Goal: Task Accomplishment & Management: Manage account settings

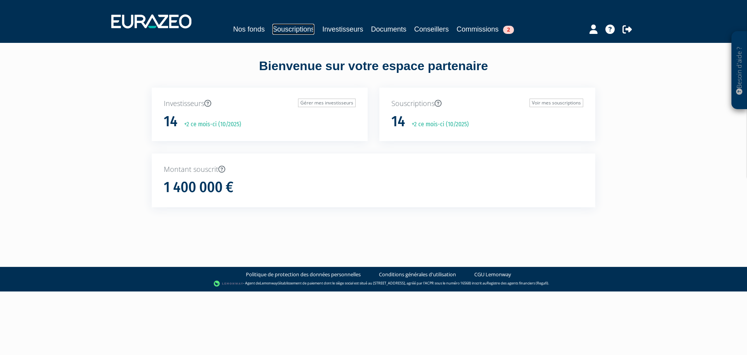
click at [277, 33] on link "Souscriptions" at bounding box center [293, 29] width 42 height 11
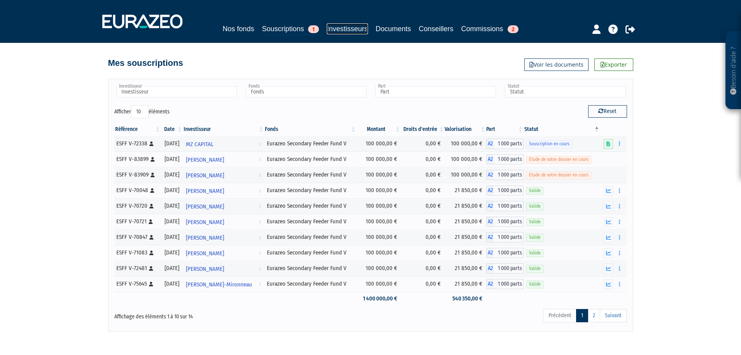
click at [347, 31] on link "Investisseurs" at bounding box center [347, 28] width 41 height 11
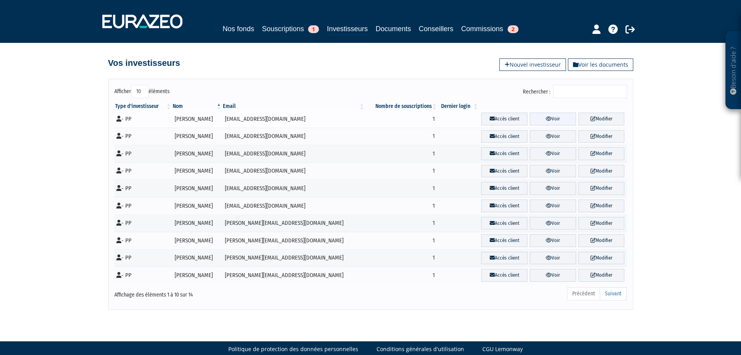
click at [535, 119] on link "Voir" at bounding box center [553, 118] width 46 height 13
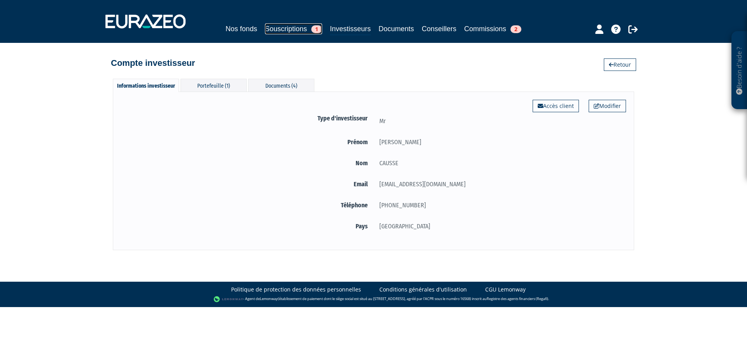
click at [279, 26] on link "Souscriptions 1" at bounding box center [293, 28] width 57 height 11
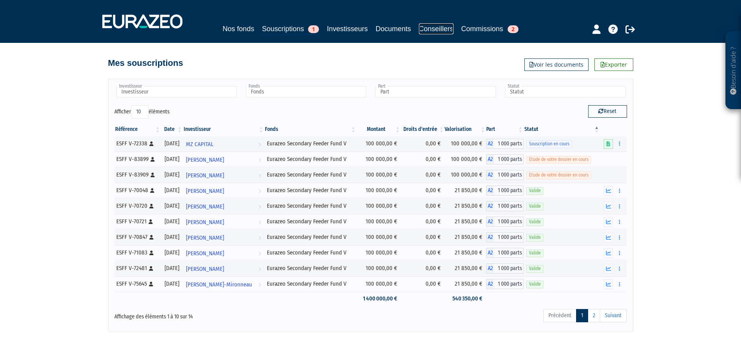
click at [454, 28] on link "Conseillers" at bounding box center [436, 28] width 35 height 11
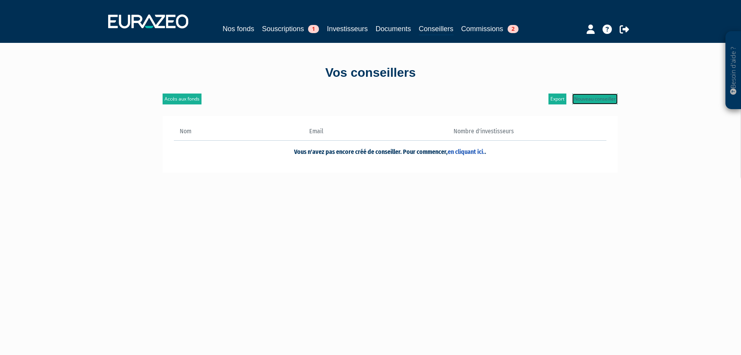
click at [600, 95] on link "Nouveau conseiller" at bounding box center [595, 98] width 46 height 11
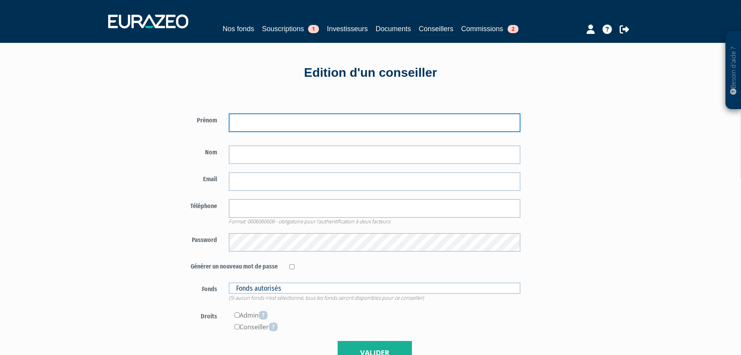
click at [312, 120] on input "text" at bounding box center [375, 122] width 292 height 19
click at [272, 124] on input "text" at bounding box center [375, 122] width 292 height 19
type input "Back Office"
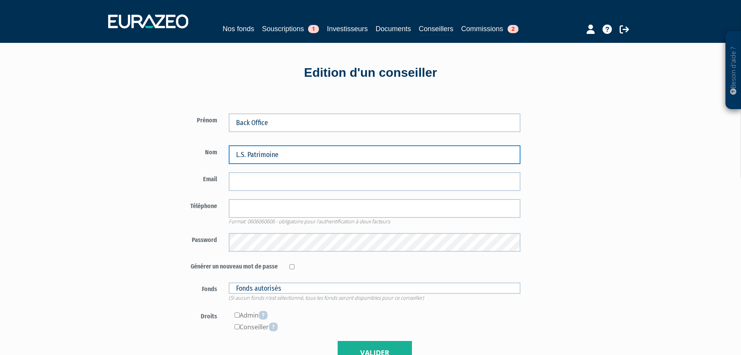
type input "L.S. Patrimoine"
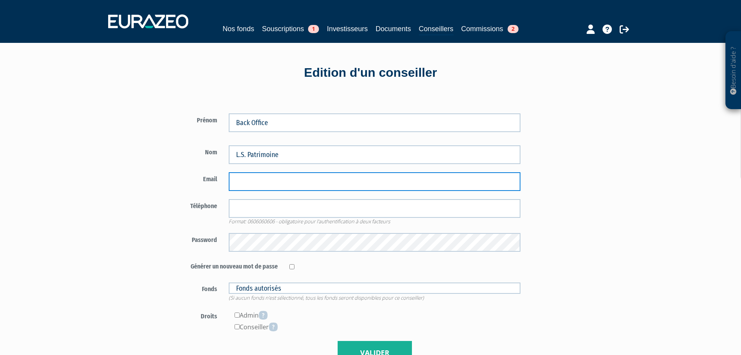
click at [260, 179] on input "email" at bounding box center [375, 181] width 292 height 19
paste input "contact@ls-patrimoine.com"
type input "contact@ls-patrimoine.com"
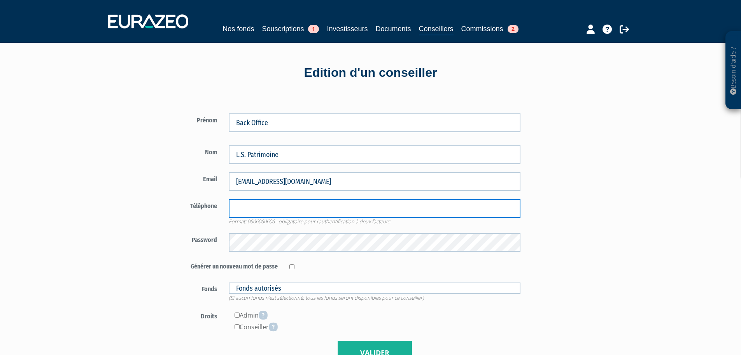
click at [276, 209] on input "tel" at bounding box center [375, 208] width 292 height 19
drag, startPoint x: 276, startPoint y: 209, endPoint x: 272, endPoint y: 209, distance: 3.9
click at [276, 209] on input "tel" at bounding box center [375, 208] width 292 height 19
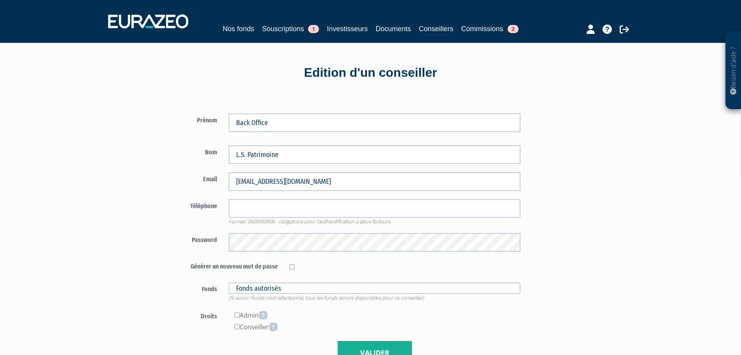
click at [202, 209] on label "Téléphone" at bounding box center [193, 205] width 61 height 12
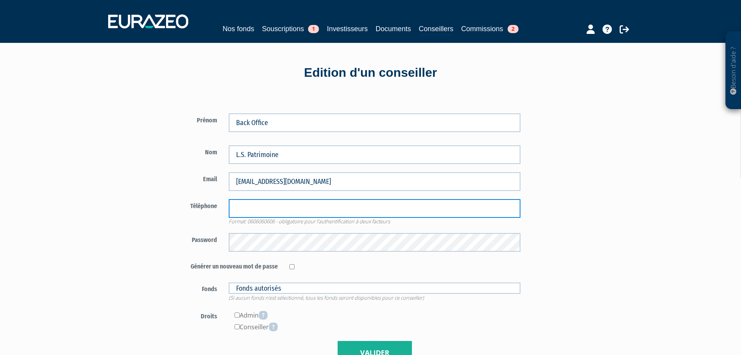
click at [248, 209] on input "tel" at bounding box center [375, 208] width 292 height 19
type input "0534449679"
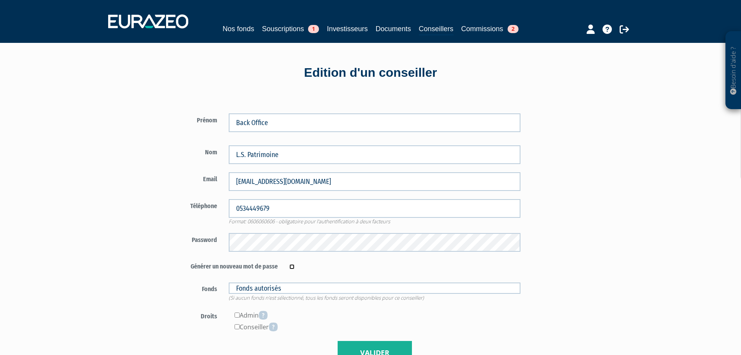
click at [291, 266] on input "checkbox" at bounding box center [292, 266] width 5 height 5
checkbox input "true"
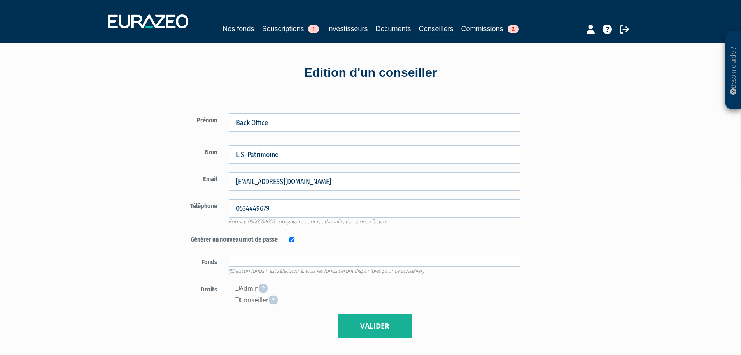
click at [269, 261] on input "text" at bounding box center [375, 260] width 292 height 11
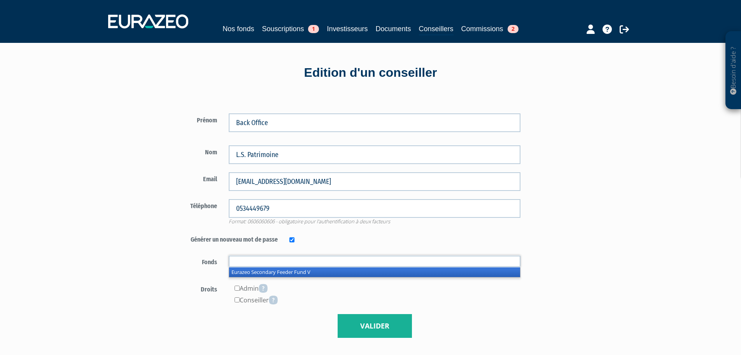
click at [267, 271] on li "Eurazeo Secondary Feeder Fund V" at bounding box center [374, 272] width 291 height 10
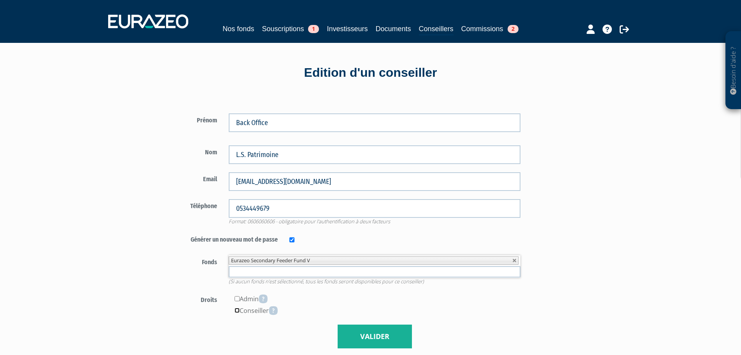
click at [239, 309] on input"] "checkbox" at bounding box center [237, 309] width 5 height 5
checkbox input"] "true"
click at [352, 334] on button "Valider" at bounding box center [375, 336] width 74 height 24
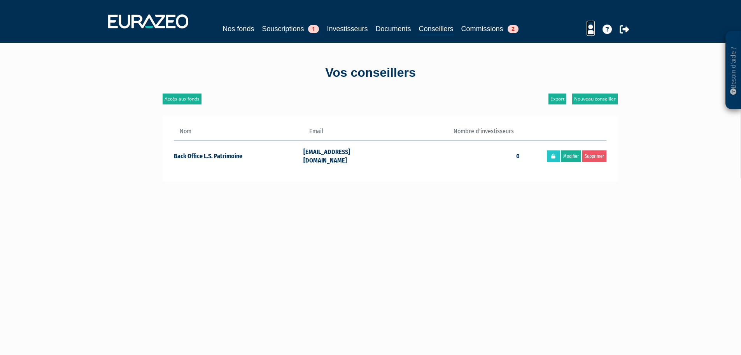
click at [590, 32] on icon at bounding box center [591, 29] width 8 height 9
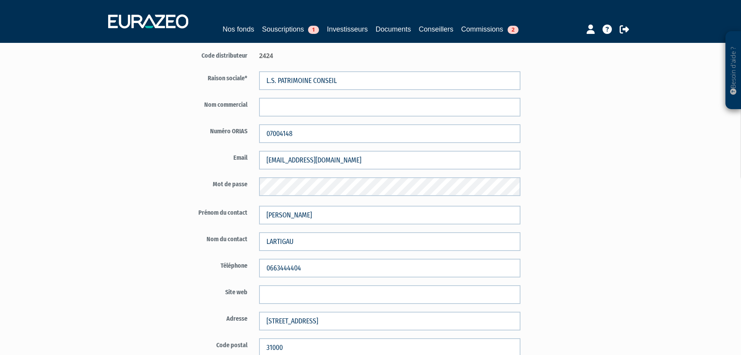
scroll to position [117, 0]
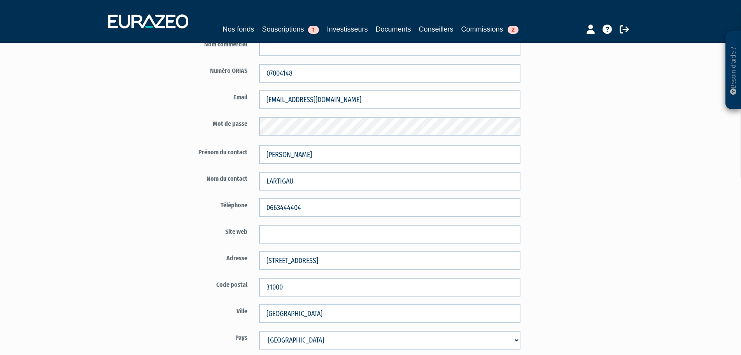
click at [257, 97] on div "[EMAIL_ADDRESS][DOMAIN_NAME]" at bounding box center [389, 99] width 273 height 19
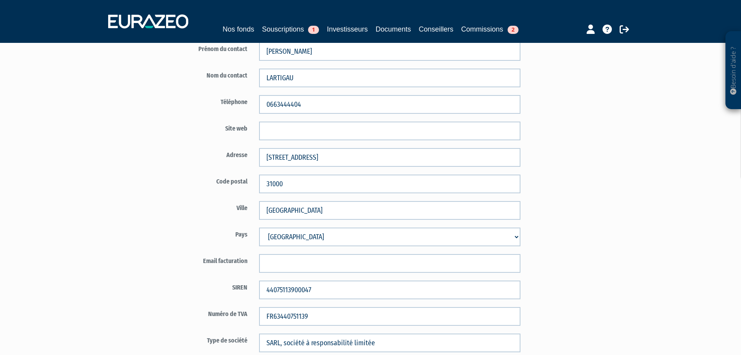
scroll to position [233, 0]
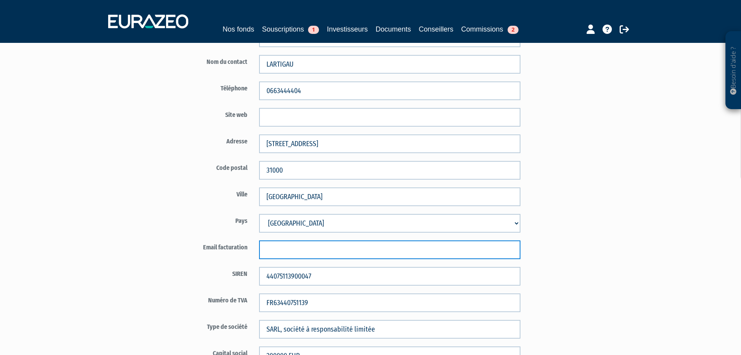
click at [296, 253] on input "text" at bounding box center [390, 249] width 262 height 19
type input "b"
paste input "[EMAIL_ADDRESS][DOMAIN_NAME]"
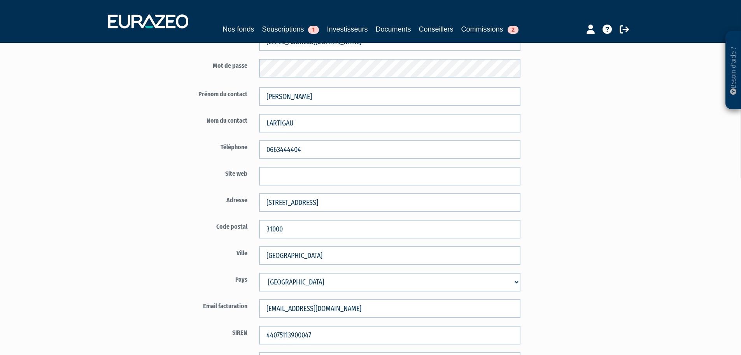
scroll to position [272, 0]
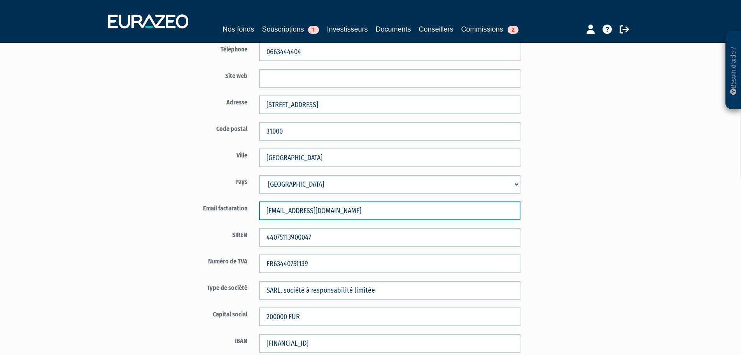
click at [304, 208] on input "contact@ls-patrimoine.com" at bounding box center [390, 210] width 262 height 19
paste input "elartigau"
type input "elartigau@ls-patrimoine.com"
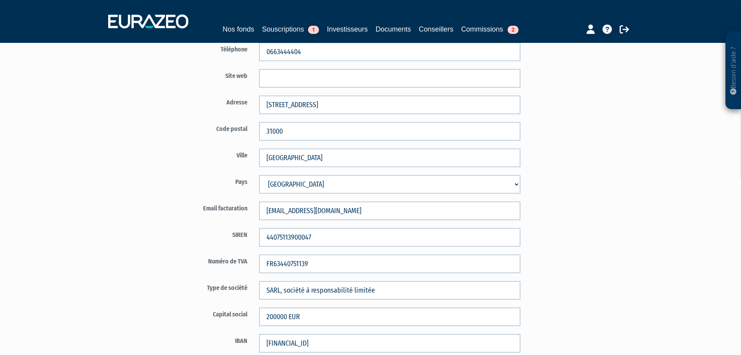
click at [634, 212] on div "Besoin d'aide ? × J'ai besoin d'aide Si vous avez une question à propos du fonc…" at bounding box center [370, 114] width 741 height 772
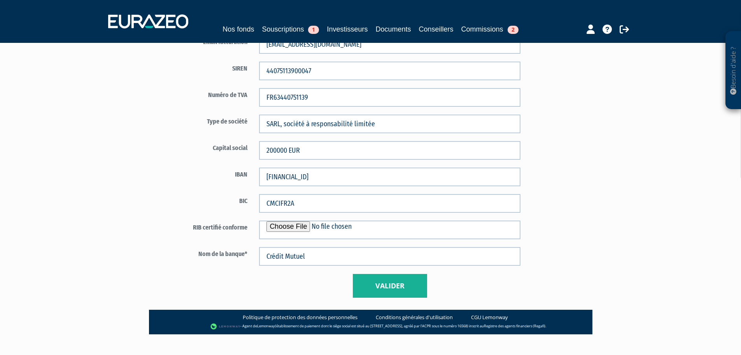
scroll to position [449, 0]
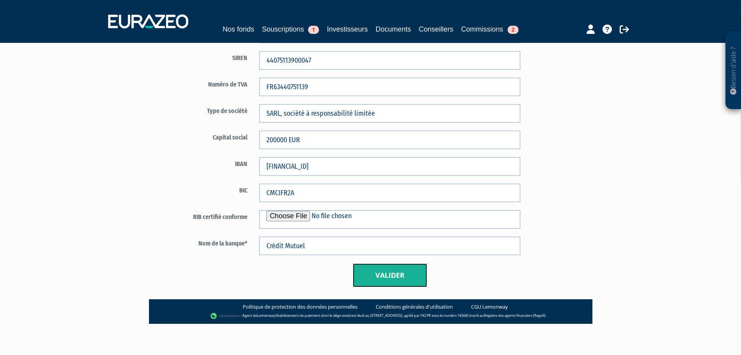
click at [391, 271] on button "Valider" at bounding box center [390, 275] width 74 height 24
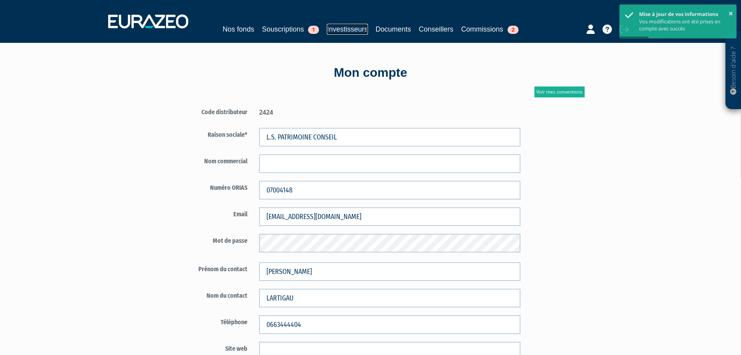
click at [346, 26] on link "Investisseurs" at bounding box center [347, 29] width 41 height 11
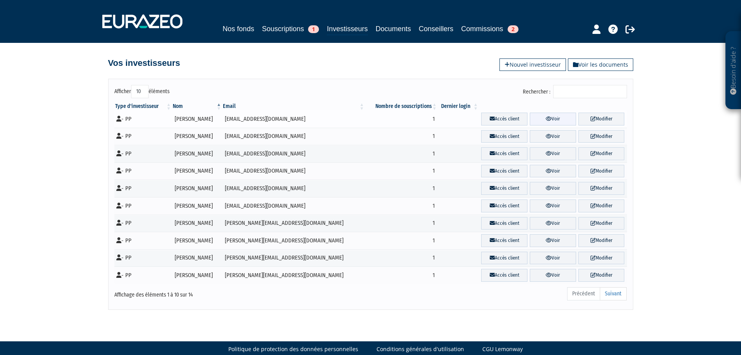
click at [531, 118] on link "Voir" at bounding box center [553, 118] width 46 height 13
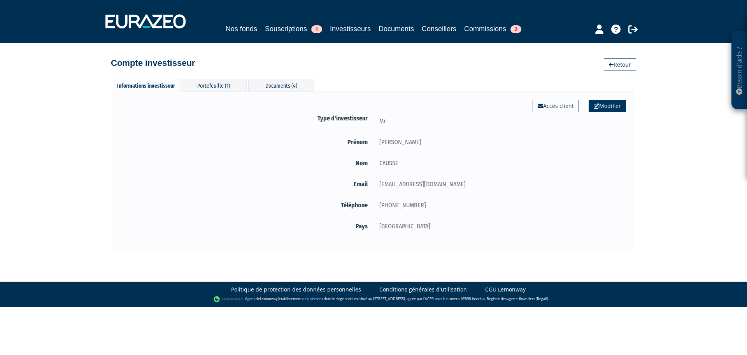
click at [601, 104] on link "Modifier" at bounding box center [607, 106] width 37 height 12
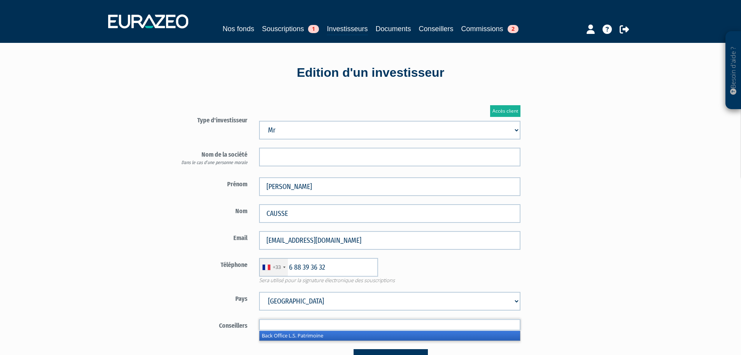
click at [350, 330] on input "text" at bounding box center [390, 324] width 262 height 11
click at [347, 335] on li "Back Office L.S. Patrimoine" at bounding box center [390, 335] width 261 height 10
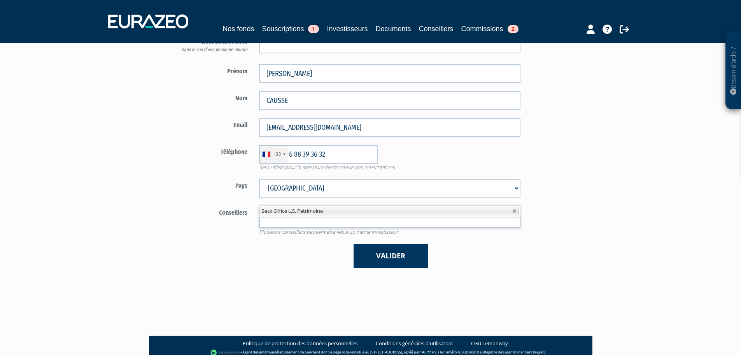
scroll to position [117, 0]
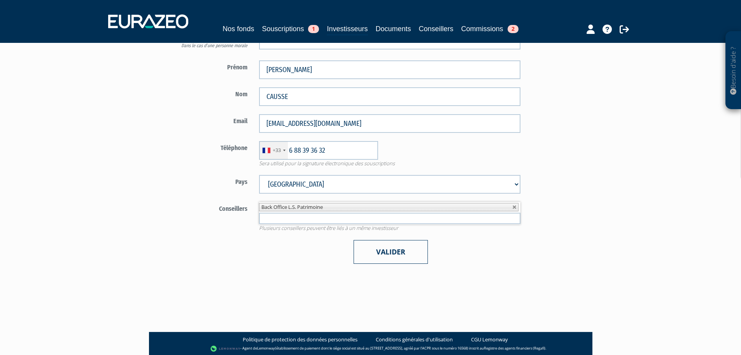
click at [405, 252] on button "Valider" at bounding box center [391, 252] width 74 height 24
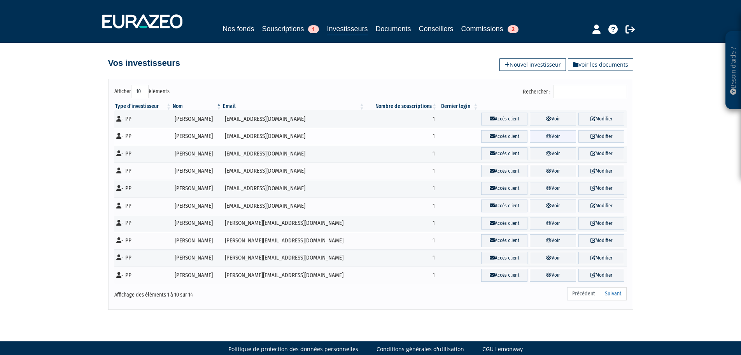
click at [546, 133] on icon at bounding box center [549, 135] width 6 height 5
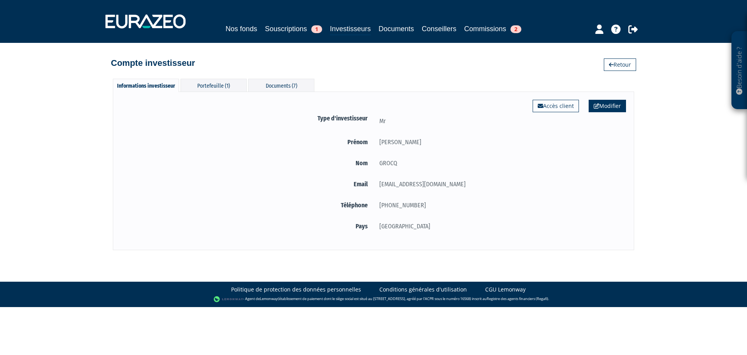
click at [598, 105] on icon at bounding box center [596, 105] width 5 height 5
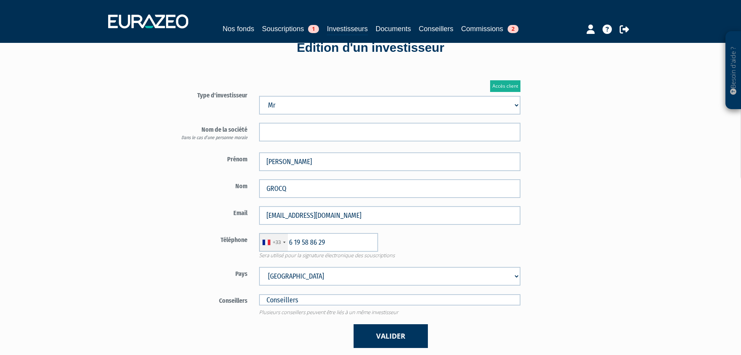
scroll to position [78, 0]
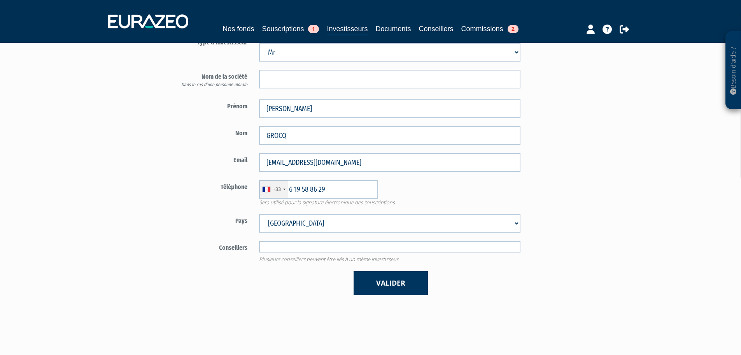
click at [333, 246] on input "text" at bounding box center [390, 246] width 262 height 11
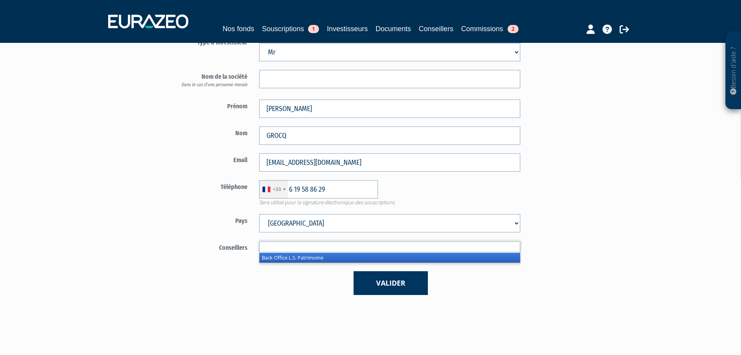
click at [335, 261] on li "Back Office L.S. Patrimoine" at bounding box center [390, 258] width 261 height 10
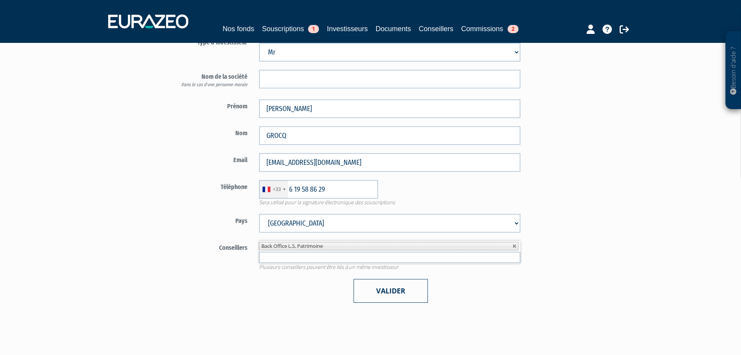
click at [394, 297] on button "Valider" at bounding box center [391, 291] width 74 height 24
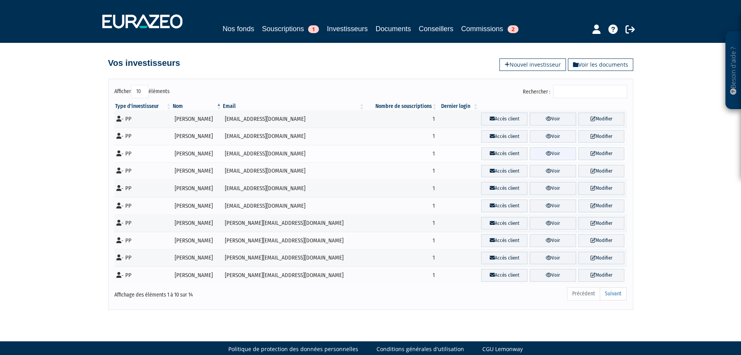
click at [545, 153] on link "Voir" at bounding box center [553, 153] width 46 height 13
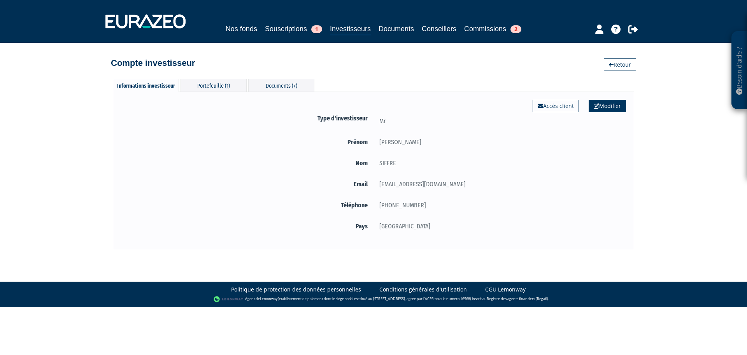
click at [607, 102] on link "Modifier" at bounding box center [607, 106] width 37 height 12
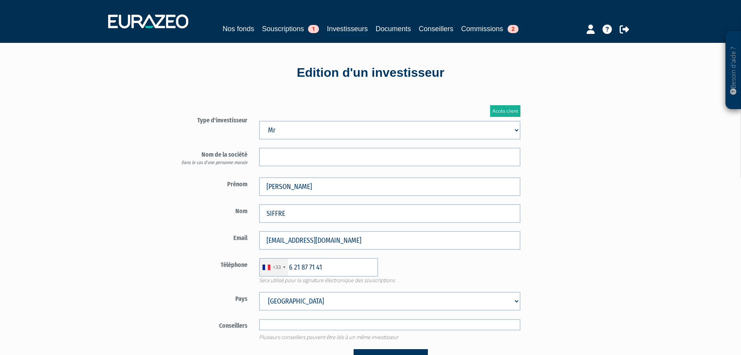
click at [356, 320] on input "text" at bounding box center [390, 324] width 262 height 11
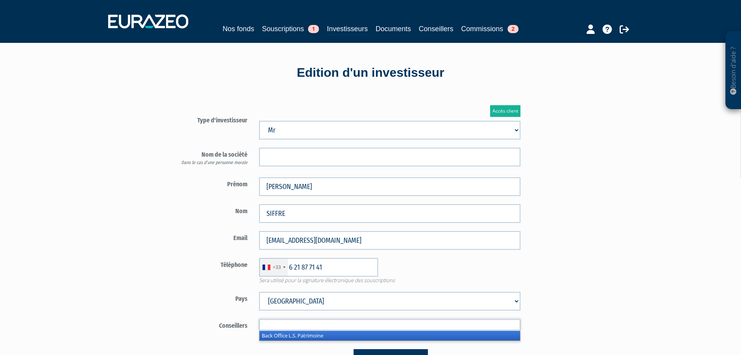
click at [356, 332] on li "Back Office L.S. Patrimoine" at bounding box center [390, 335] width 261 height 10
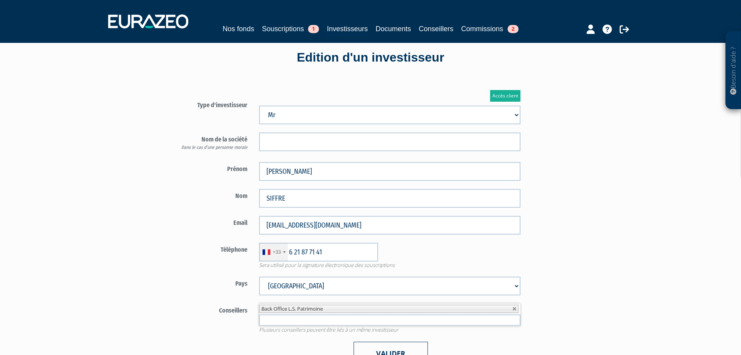
scroll to position [39, 0]
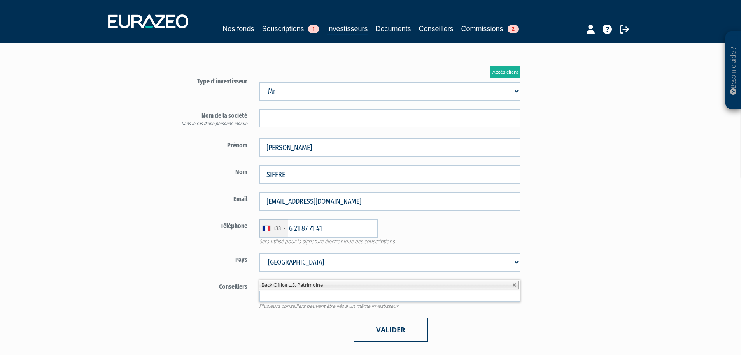
click at [383, 321] on button "Valider" at bounding box center [391, 330] width 74 height 24
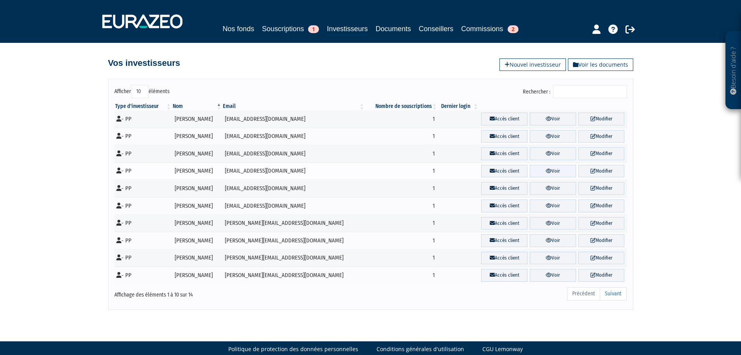
click at [549, 173] on link "Voir" at bounding box center [553, 171] width 46 height 13
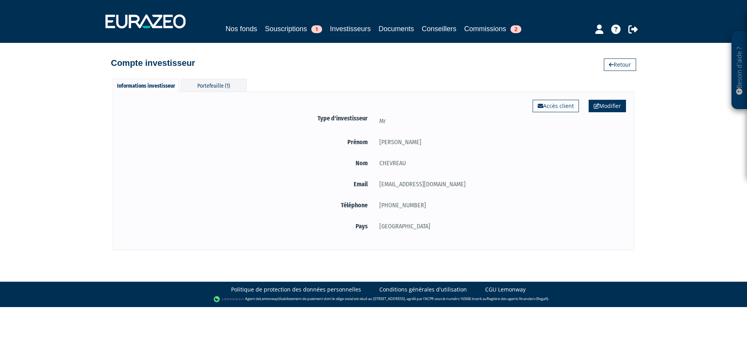
click at [617, 102] on link "Modifier" at bounding box center [607, 106] width 37 height 12
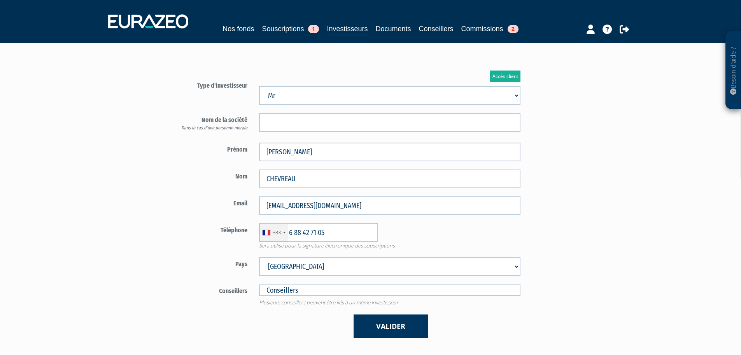
scroll to position [78, 0]
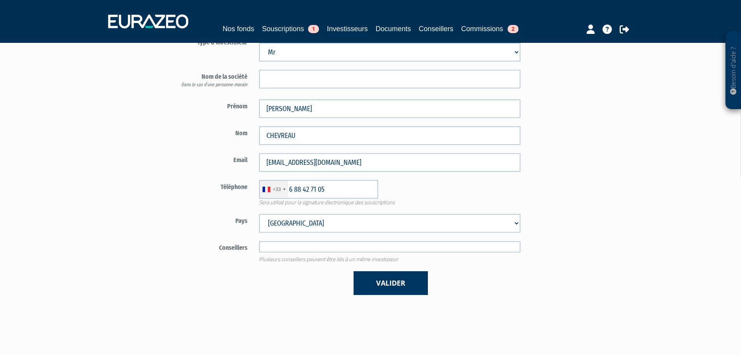
click at [350, 247] on input "text" at bounding box center [390, 246] width 262 height 11
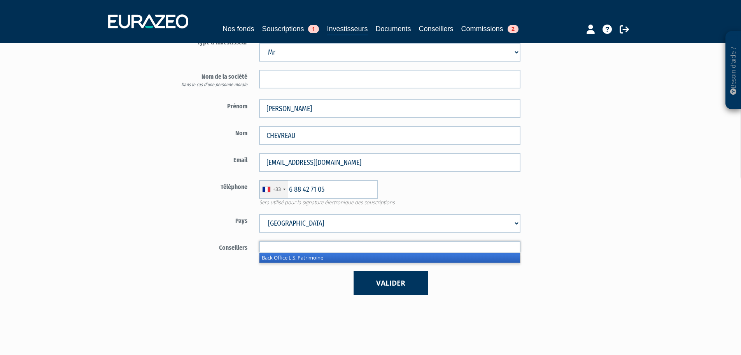
click at [350, 259] on li "Back Office L.S. Patrimoine" at bounding box center [390, 258] width 261 height 10
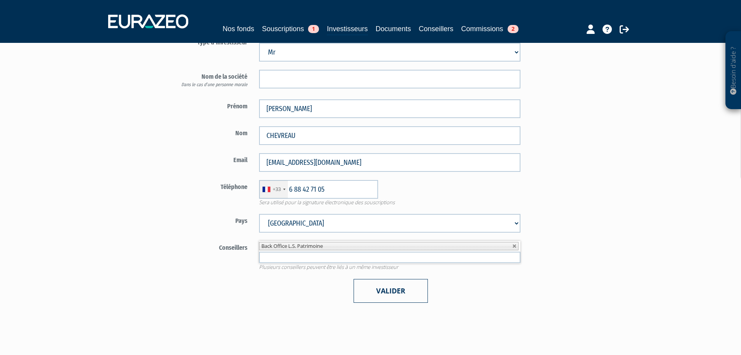
click at [381, 291] on button "Valider" at bounding box center [391, 291] width 74 height 24
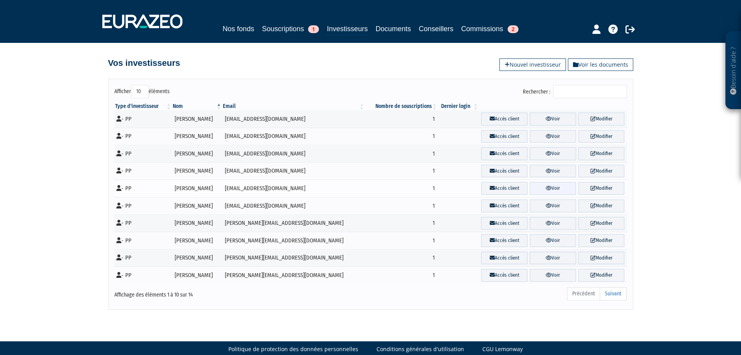
click at [532, 187] on link "Voir" at bounding box center [553, 188] width 46 height 13
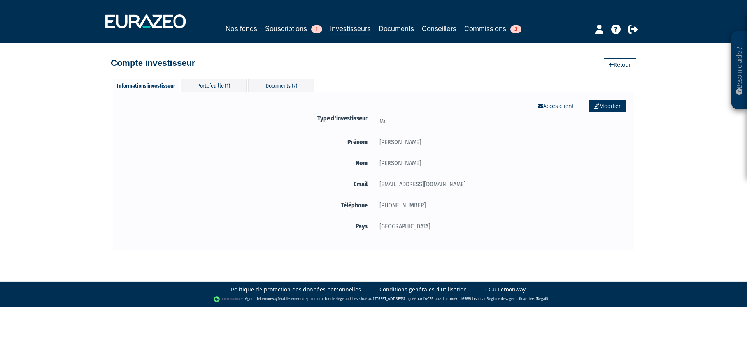
click at [606, 107] on link "Modifier" at bounding box center [607, 106] width 37 height 12
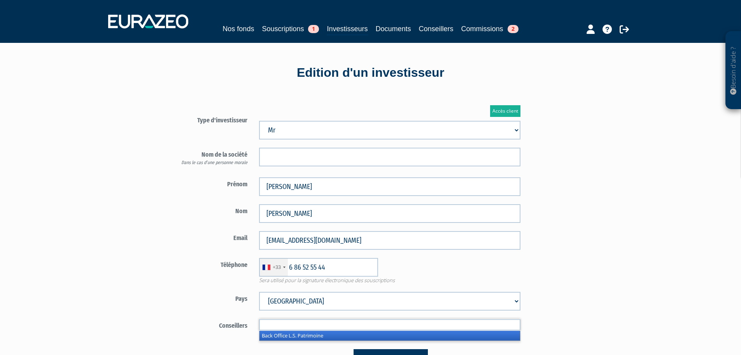
click at [366, 321] on input "text" at bounding box center [390, 324] width 262 height 11
drag, startPoint x: 366, startPoint y: 332, endPoint x: 367, endPoint y: 336, distance: 4.3
click at [366, 332] on li "Back Office L.S. Patrimoine" at bounding box center [390, 335] width 261 height 10
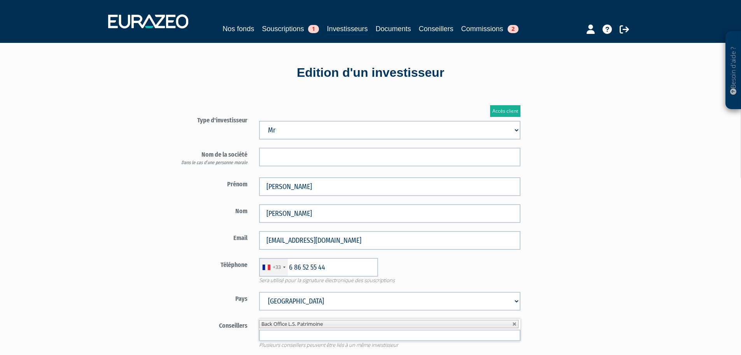
click at [371, 350] on form "Type d'investisseur Mr Mme Société" at bounding box center [345, 246] width 364 height 267
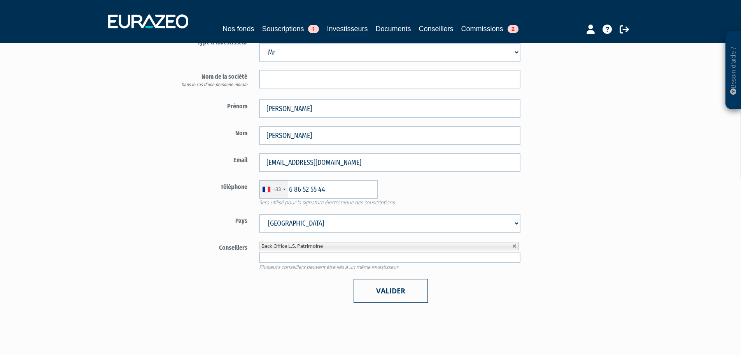
click at [382, 296] on button "Valider" at bounding box center [391, 291] width 74 height 24
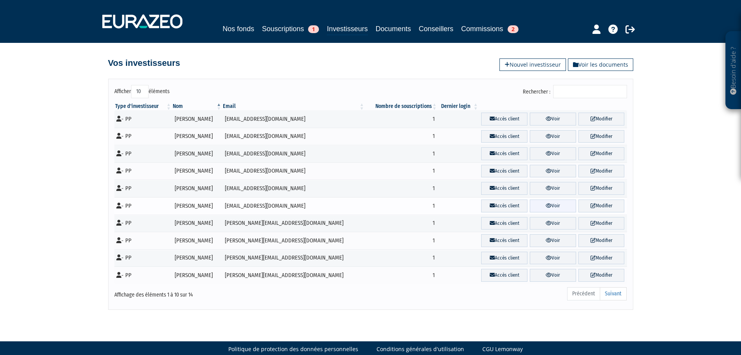
click at [546, 205] on icon at bounding box center [549, 205] width 6 height 5
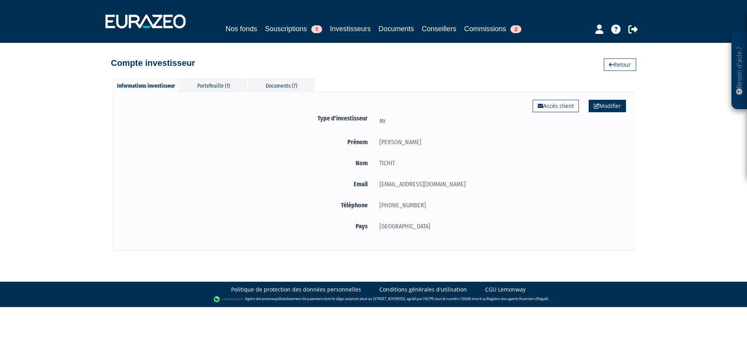
click at [596, 106] on icon at bounding box center [596, 105] width 5 height 5
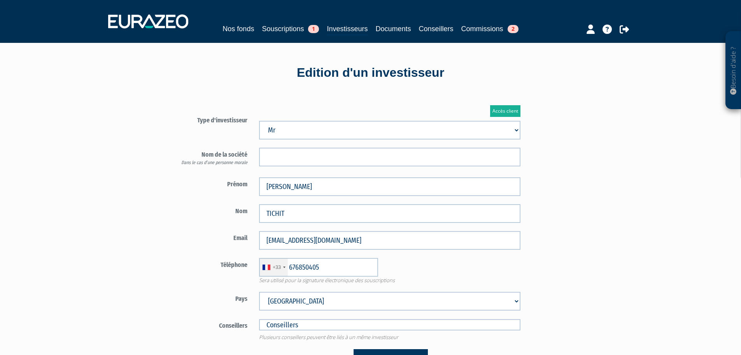
type input "6 76 85 04 05"
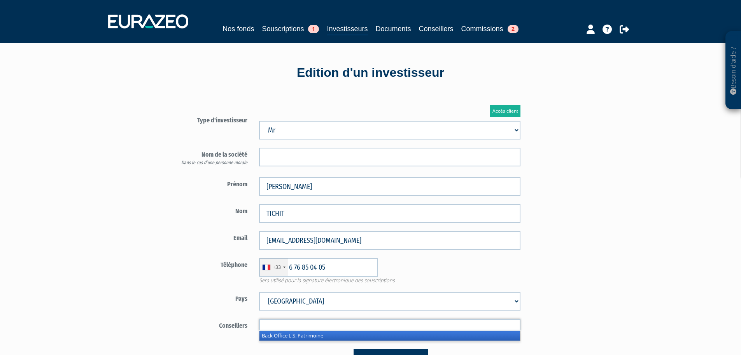
click at [372, 321] on input "text" at bounding box center [390, 324] width 262 height 11
click at [371, 334] on li "Back Office L.S. Patrimoine" at bounding box center [390, 335] width 261 height 10
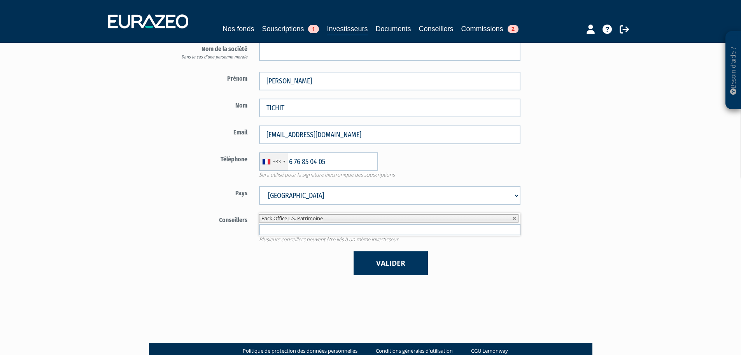
scroll to position [117, 0]
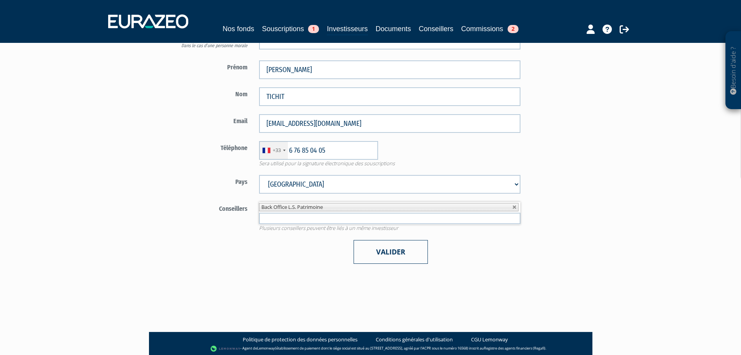
click at [390, 258] on button "Valider" at bounding box center [391, 252] width 74 height 24
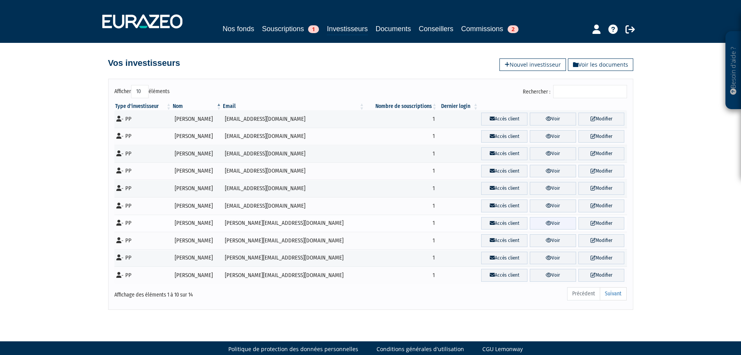
click at [546, 223] on icon at bounding box center [549, 222] width 6 height 5
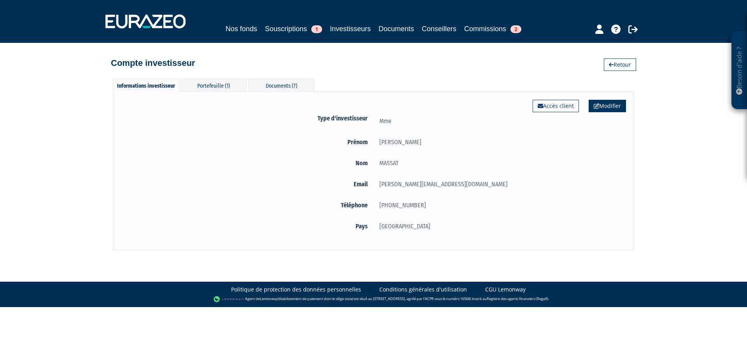
click at [600, 104] on link "Modifier" at bounding box center [607, 106] width 37 height 12
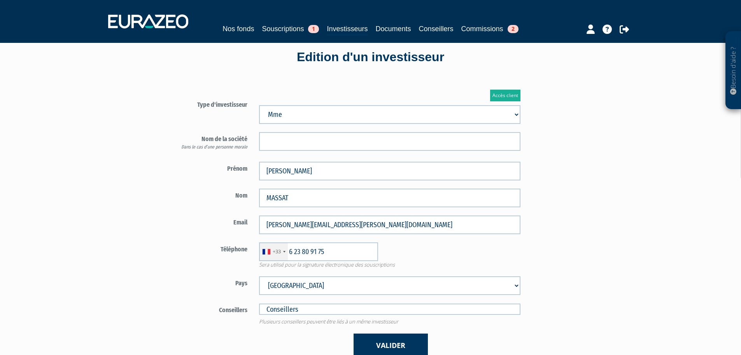
scroll to position [39, 0]
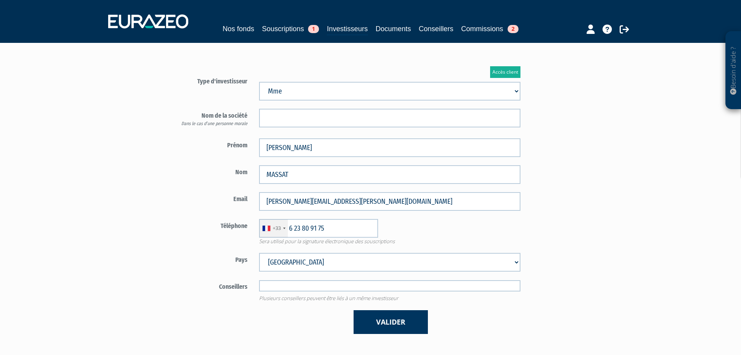
click at [376, 284] on input "text" at bounding box center [390, 285] width 262 height 11
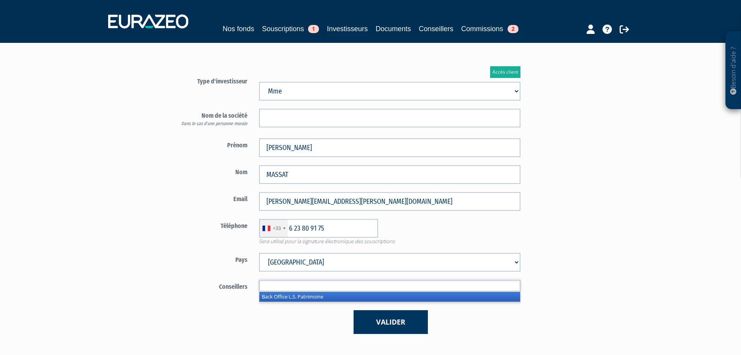
click at [376, 294] on li "Back Office L.S. Patrimoine" at bounding box center [390, 296] width 261 height 10
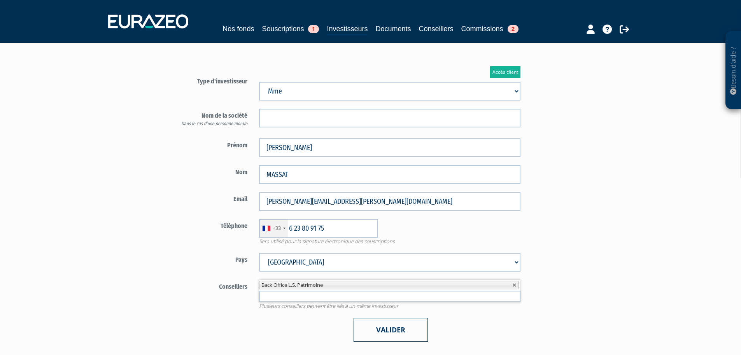
click at [382, 324] on button "Valider" at bounding box center [391, 330] width 74 height 24
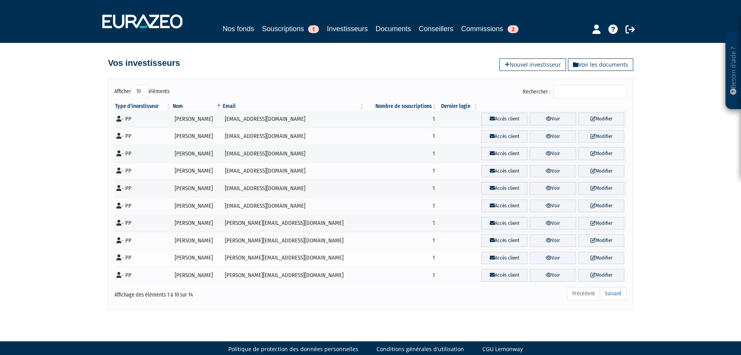
click at [557, 256] on link "Voir" at bounding box center [553, 257] width 46 height 13
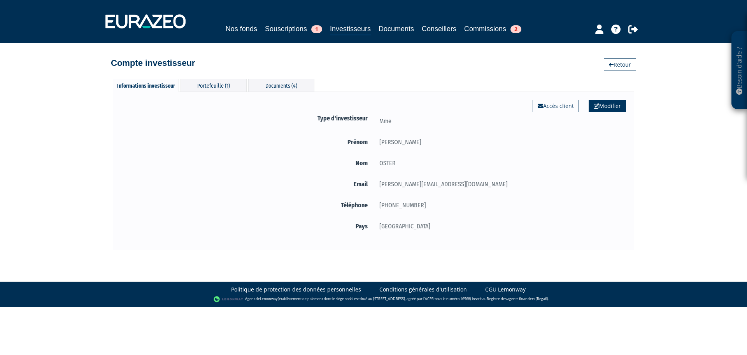
click at [608, 108] on link "Modifier" at bounding box center [607, 106] width 37 height 12
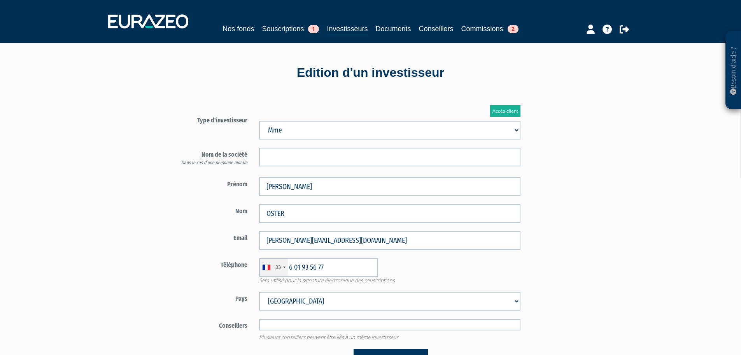
click at [398, 322] on input "text" at bounding box center [390, 324] width 262 height 11
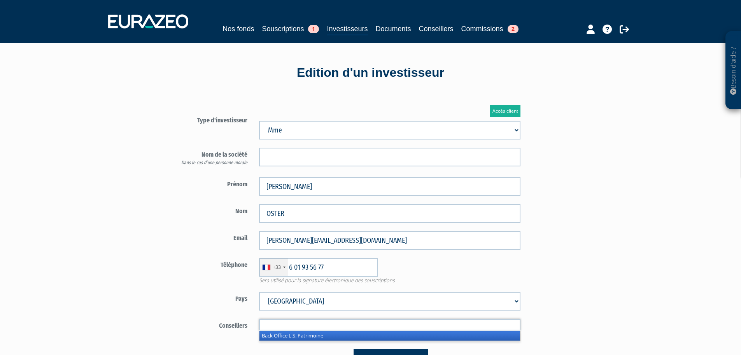
click at [395, 336] on li "Back Office L.S. Patrimoine" at bounding box center [390, 335] width 261 height 10
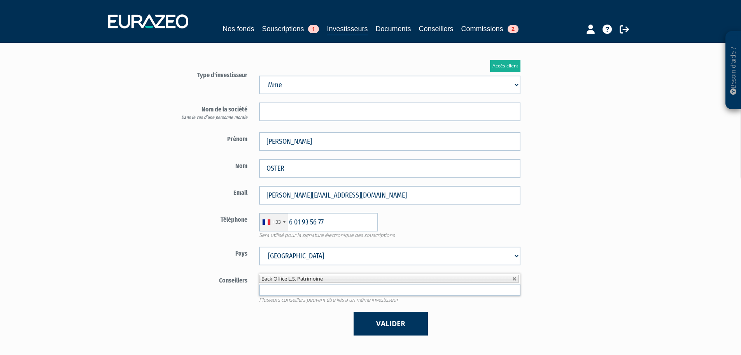
scroll to position [117, 0]
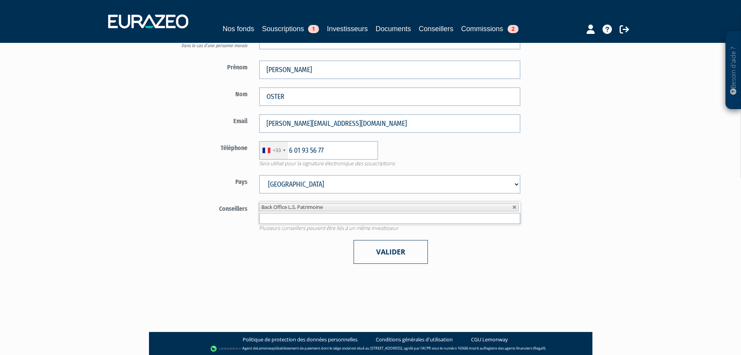
click at [395, 257] on button "Valider" at bounding box center [391, 252] width 74 height 24
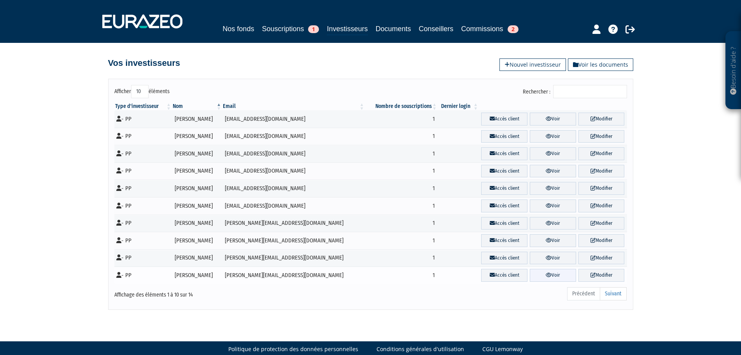
click at [542, 280] on link "Voir" at bounding box center [553, 275] width 46 height 13
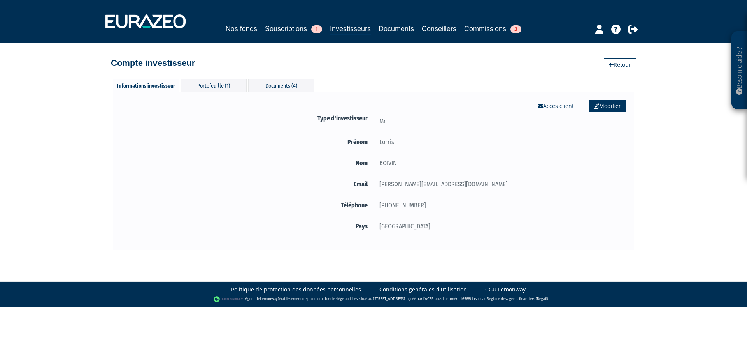
click at [606, 107] on link "Modifier" at bounding box center [607, 106] width 37 height 12
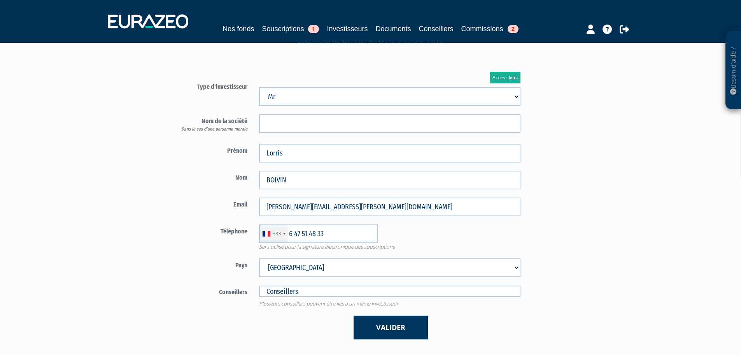
scroll to position [78, 0]
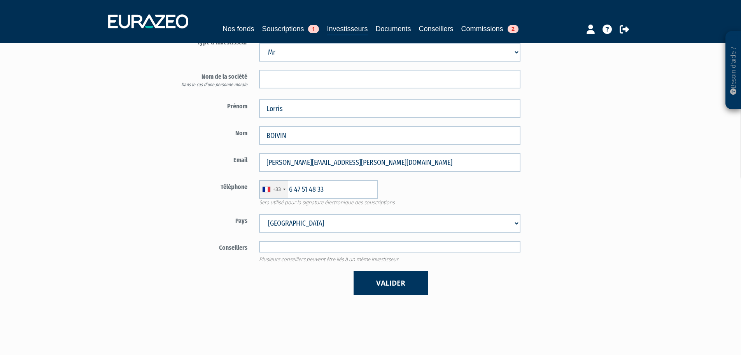
click at [400, 249] on input "text" at bounding box center [390, 246] width 262 height 11
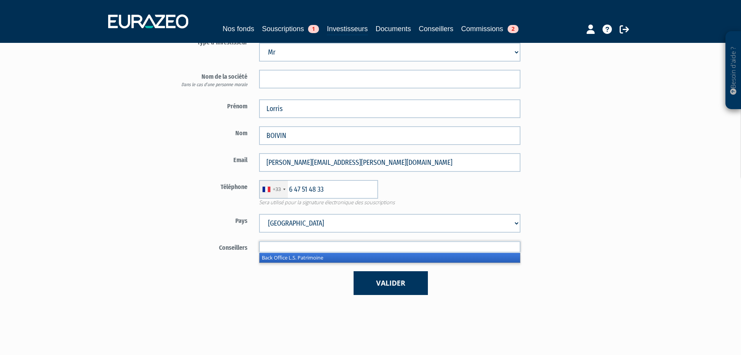
click at [397, 261] on li "Back Office L.S. Patrimoine" at bounding box center [390, 258] width 261 height 10
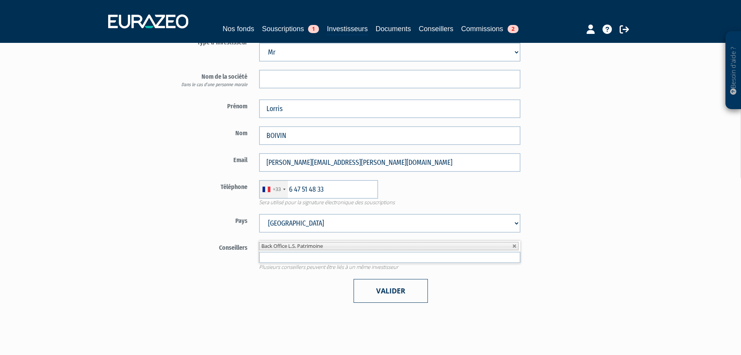
click at [395, 291] on button "Valider" at bounding box center [391, 291] width 74 height 24
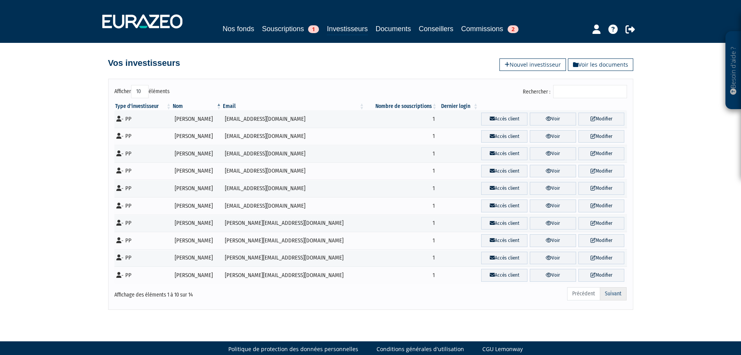
click at [611, 295] on link "Suivant" at bounding box center [613, 293] width 27 height 13
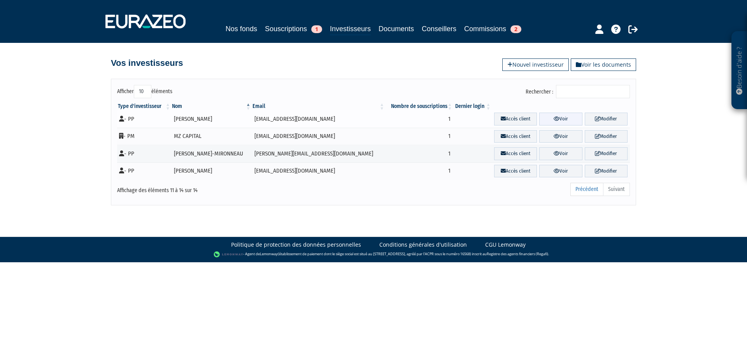
click at [564, 120] on link "Voir" at bounding box center [560, 118] width 43 height 13
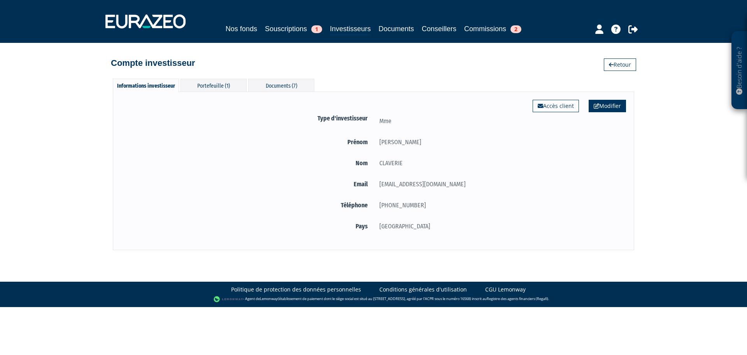
click at [599, 103] on link "Modifier" at bounding box center [607, 106] width 37 height 12
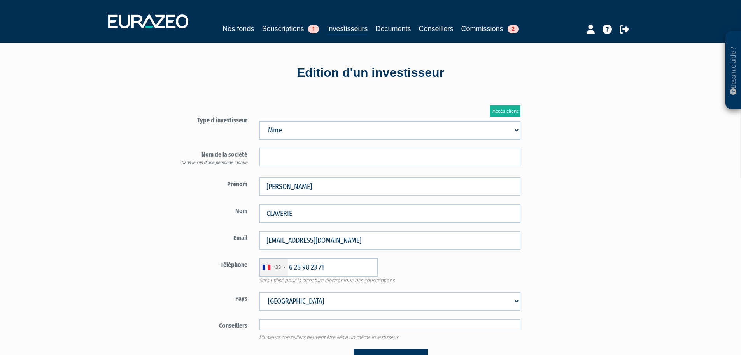
click at [414, 328] on input "text" at bounding box center [390, 324] width 262 height 11
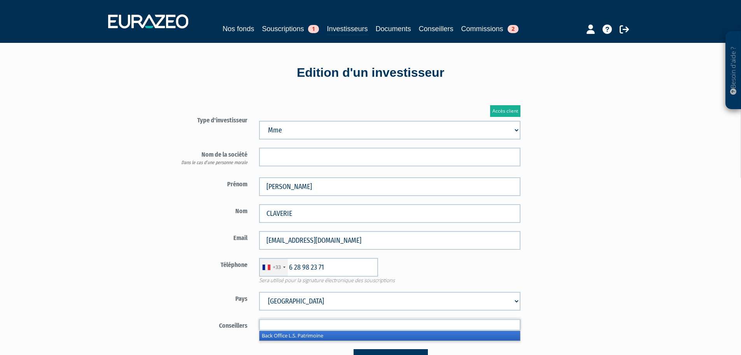
click at [413, 337] on li "Back Office L.S. Patrimoine" at bounding box center [390, 335] width 261 height 10
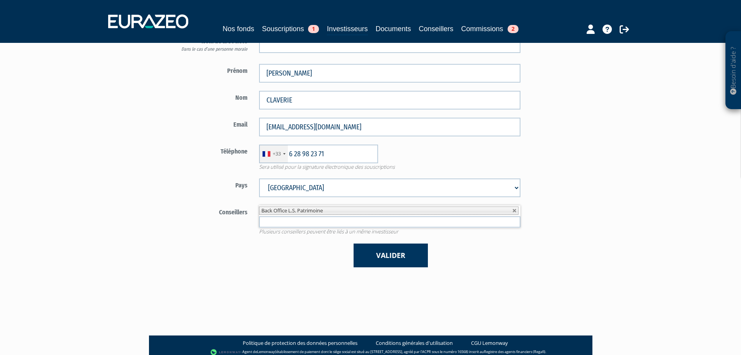
scroll to position [117, 0]
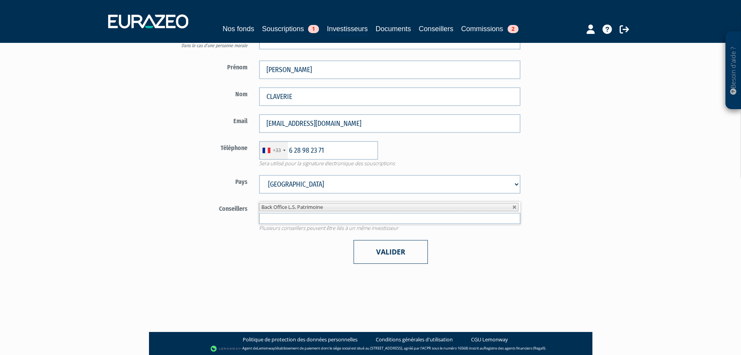
click at [395, 250] on button "Valider" at bounding box center [391, 252] width 74 height 24
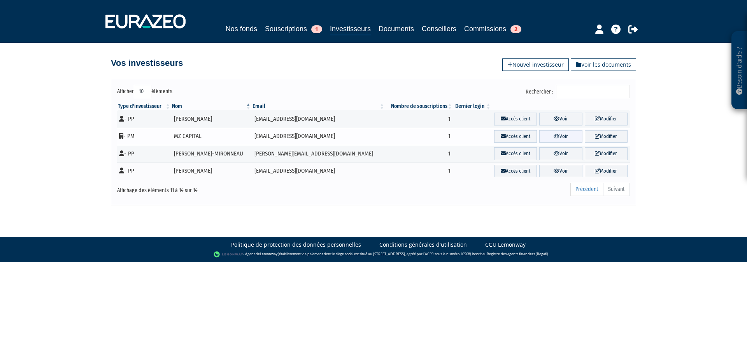
click at [558, 140] on link "Voir" at bounding box center [560, 136] width 43 height 13
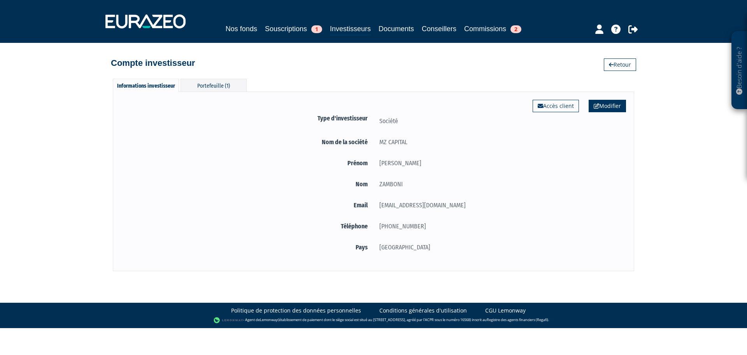
click at [602, 106] on link "Modifier" at bounding box center [607, 106] width 37 height 12
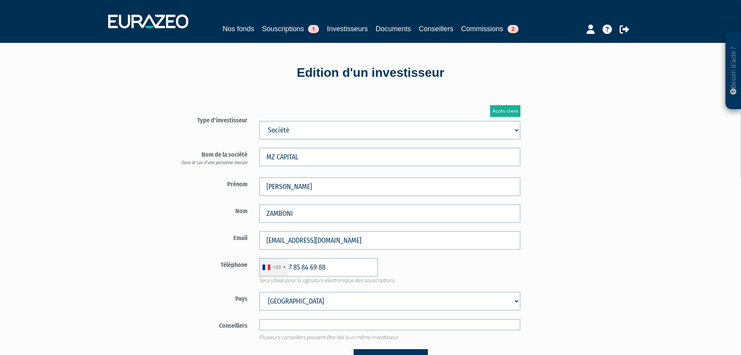
click at [408, 328] on input "text" at bounding box center [390, 324] width 262 height 11
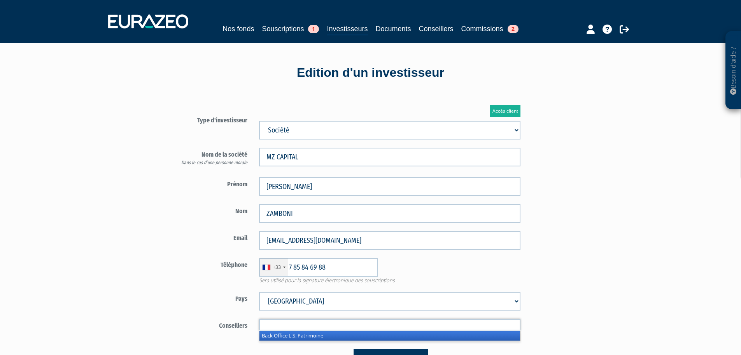
click at [407, 334] on li "Back Office L.S. Patrimoine" at bounding box center [390, 335] width 261 height 10
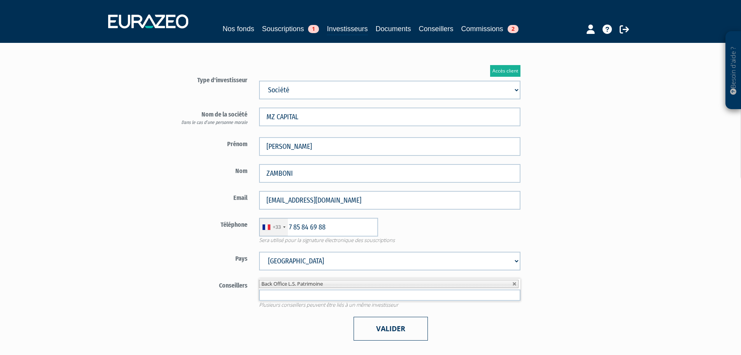
scroll to position [78, 0]
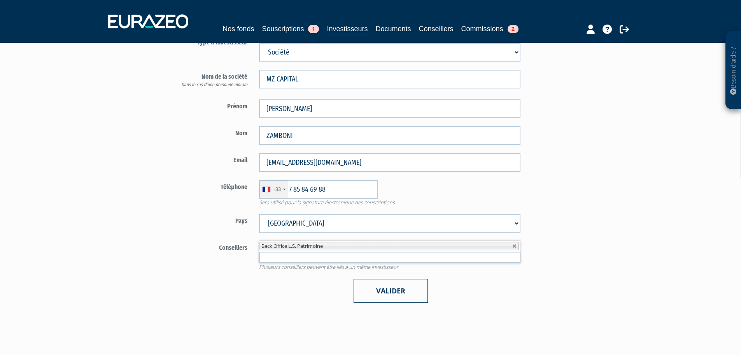
click at [391, 289] on button "Valider" at bounding box center [391, 291] width 74 height 24
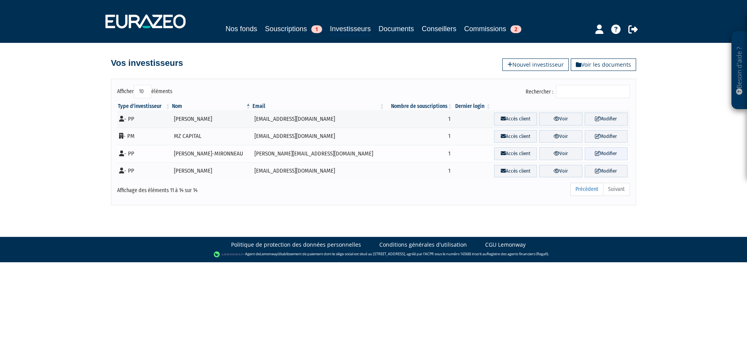
click at [606, 151] on link "Modifier" at bounding box center [606, 153] width 43 height 13
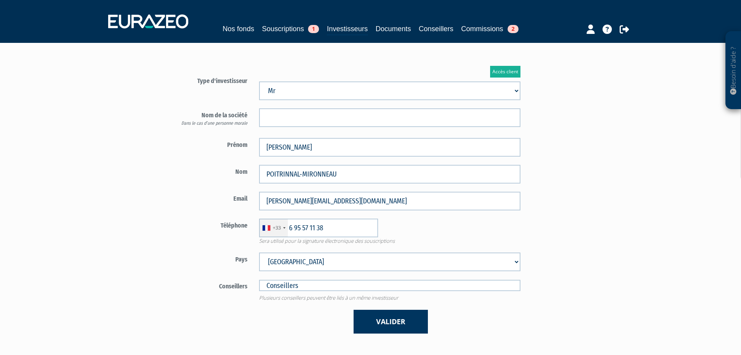
scroll to position [117, 0]
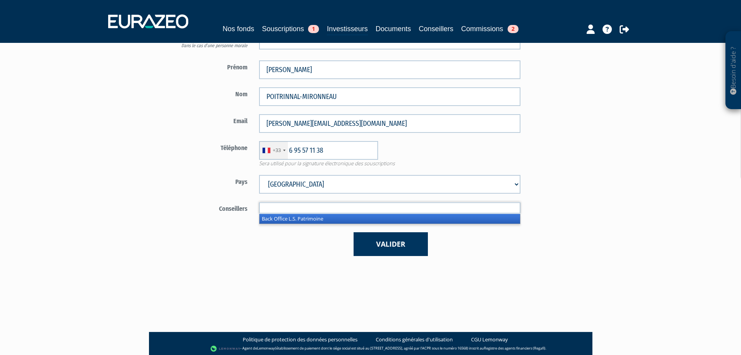
click at [406, 204] on input "text" at bounding box center [390, 207] width 262 height 11
click at [402, 222] on li "Back Office L.S. Patrimoine" at bounding box center [390, 219] width 261 height 10
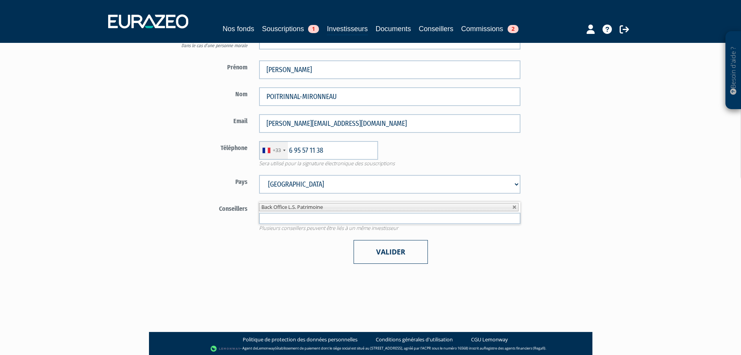
click at [405, 253] on button "Valider" at bounding box center [391, 252] width 74 height 24
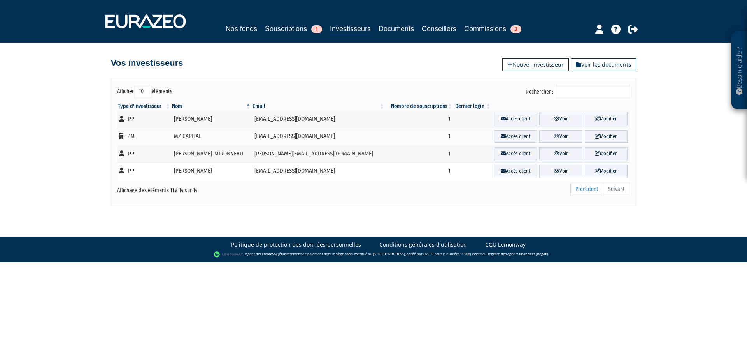
click at [600, 166] on link "Modifier" at bounding box center [606, 171] width 43 height 13
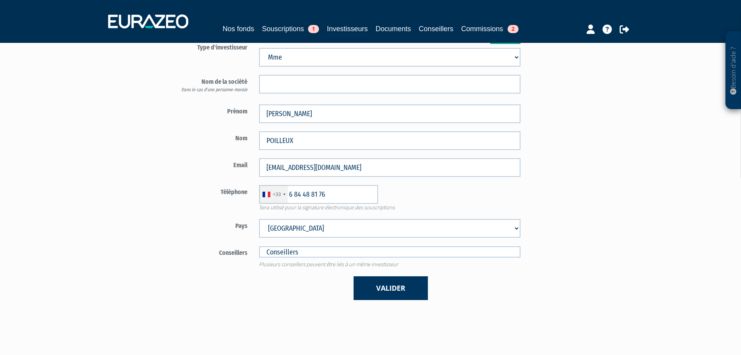
scroll to position [78, 0]
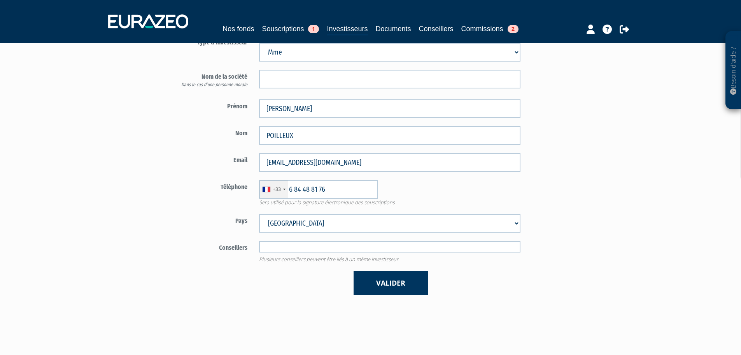
click at [453, 251] on input "text" at bounding box center [390, 246] width 262 height 11
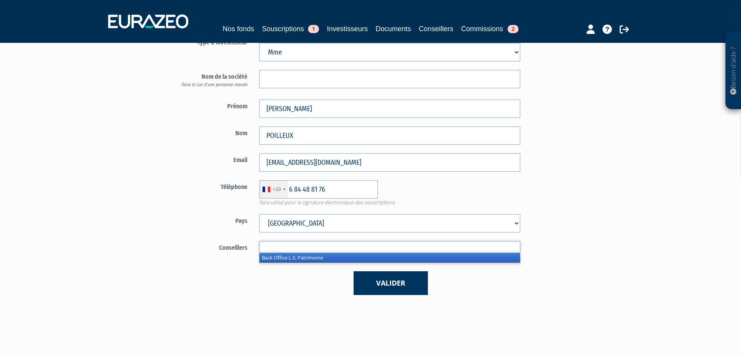
click at [451, 259] on li "Back Office L.S. Patrimoine" at bounding box center [390, 258] width 261 height 10
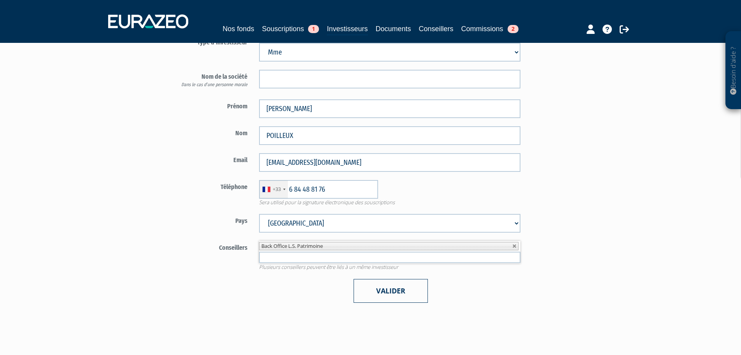
click at [407, 280] on button "Valider" at bounding box center [391, 291] width 74 height 24
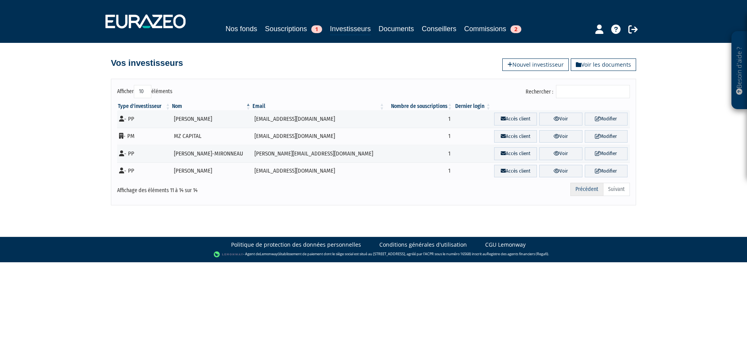
click at [577, 194] on link "Précédent" at bounding box center [587, 189] width 33 height 13
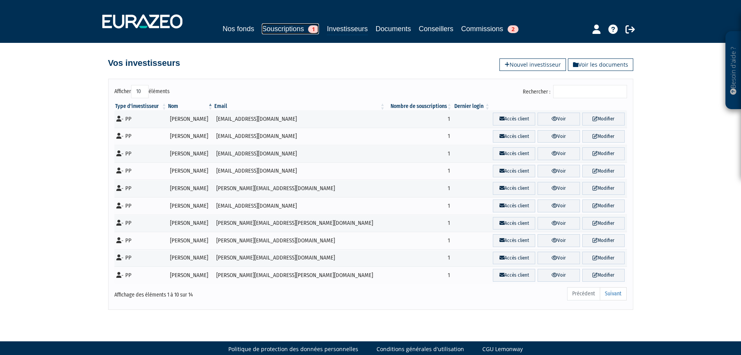
click at [262, 28] on link "Souscriptions 1" at bounding box center [290, 28] width 57 height 11
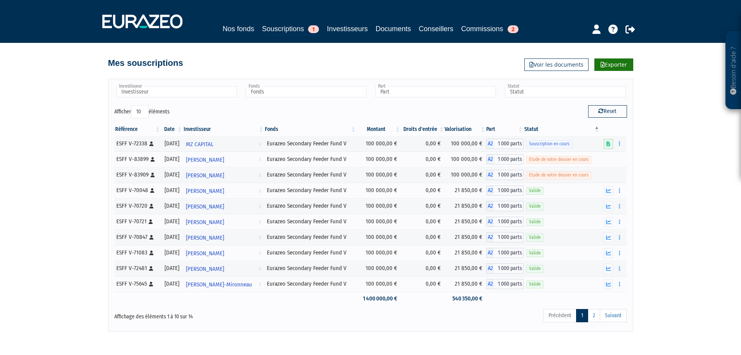
click at [623, 67] on link "Exporter" at bounding box center [614, 64] width 39 height 12
click at [353, 30] on link "Investisseurs" at bounding box center [347, 28] width 41 height 11
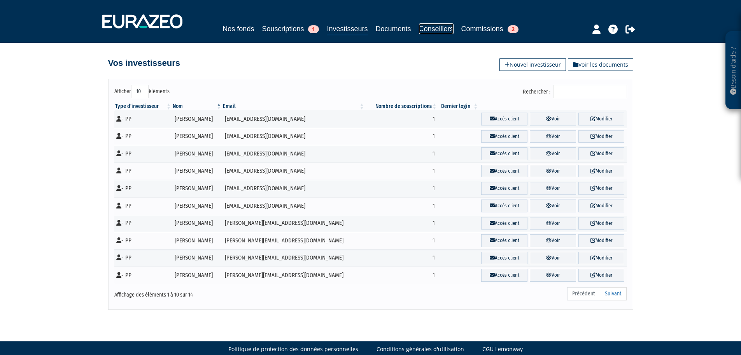
click at [442, 31] on link "Conseillers" at bounding box center [436, 28] width 35 height 11
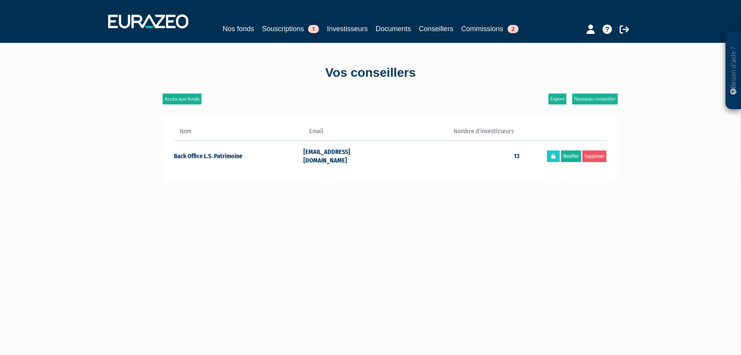
click at [274, 21] on div "Nos fonds Souscriptions 1 Investisseurs Documents Conseillers Commissions 2" at bounding box center [370, 21] width 537 height 29
click at [275, 26] on link "Souscriptions 1" at bounding box center [290, 28] width 57 height 11
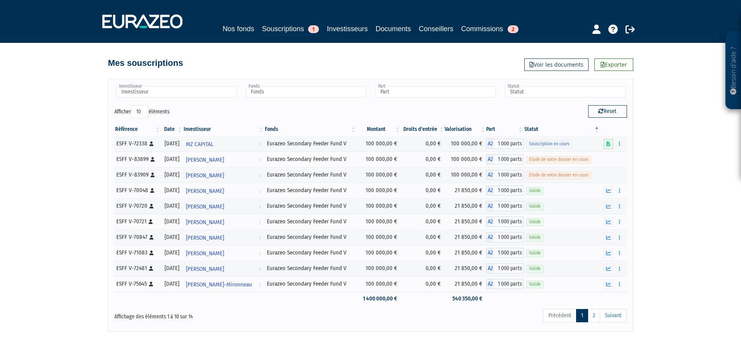
drag, startPoint x: 142, startPoint y: 108, endPoint x: 142, endPoint y: 116, distance: 8.6
click at [142, 108] on select "10 25 50 100" at bounding box center [140, 111] width 18 height 13
select select "100"
click at [132, 105] on select "10 25 50 100" at bounding box center [140, 111] width 18 height 13
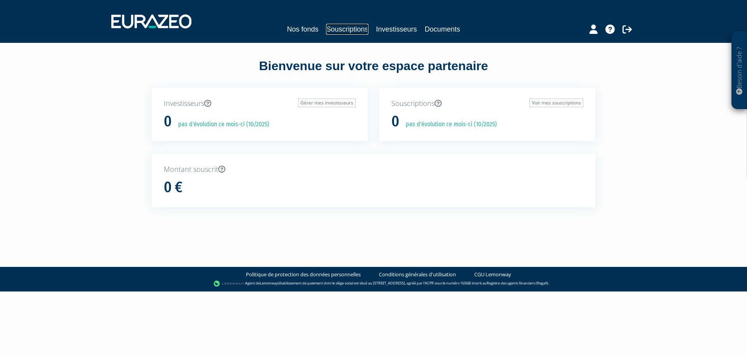
click at [334, 28] on link "Souscriptions" at bounding box center [347, 29] width 42 height 11
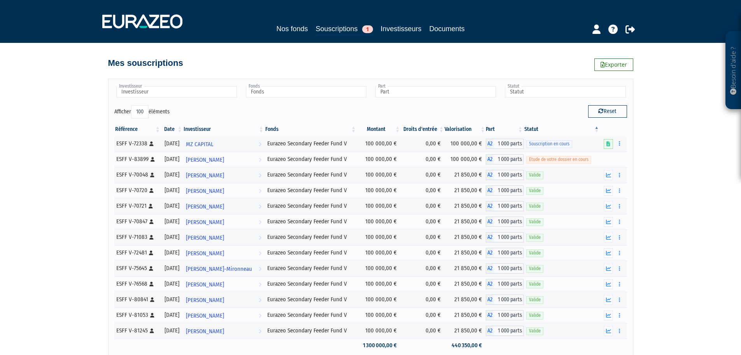
select select "100"
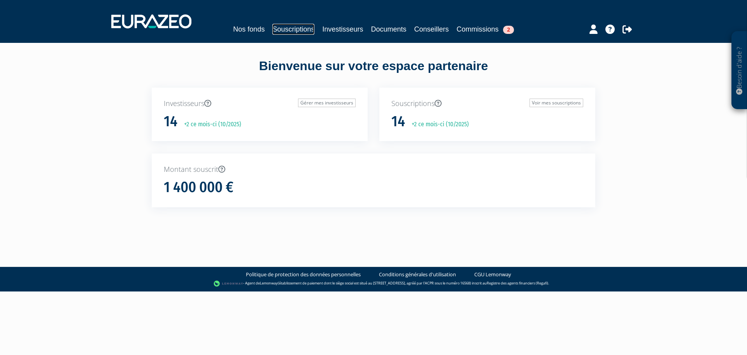
click at [288, 26] on link "Souscriptions" at bounding box center [293, 29] width 42 height 11
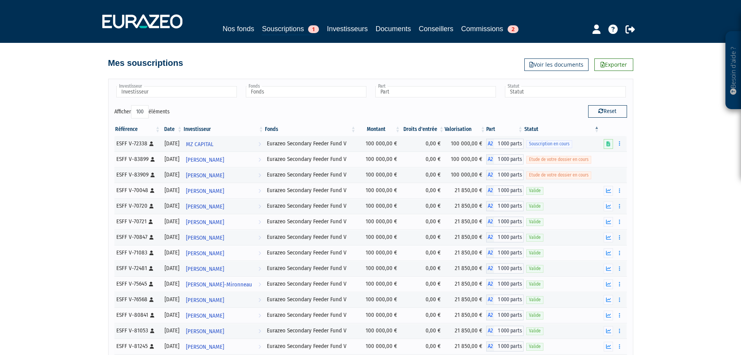
select select "100"
click at [343, 27] on link "Investisseurs" at bounding box center [347, 28] width 41 height 11
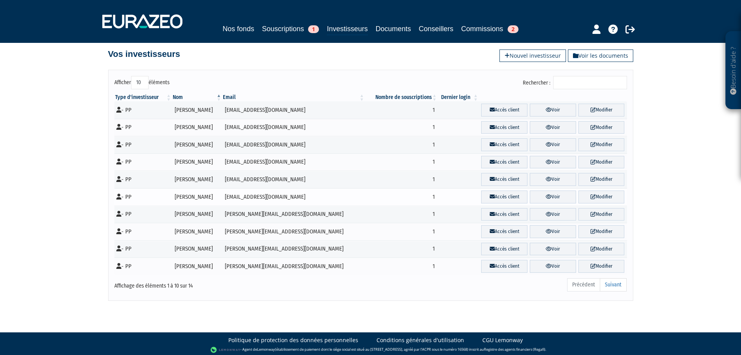
scroll to position [12, 0]
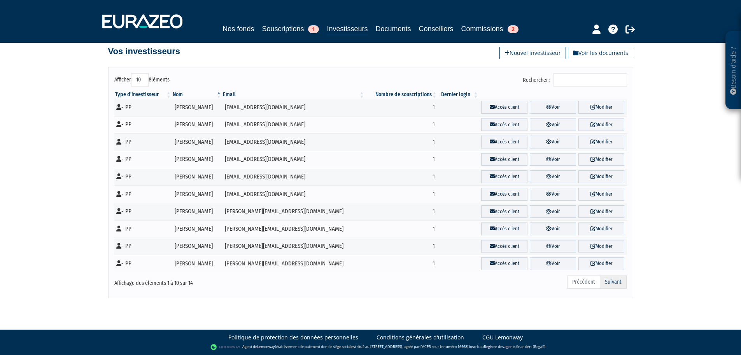
click at [613, 276] on link "Suivant" at bounding box center [613, 281] width 27 height 13
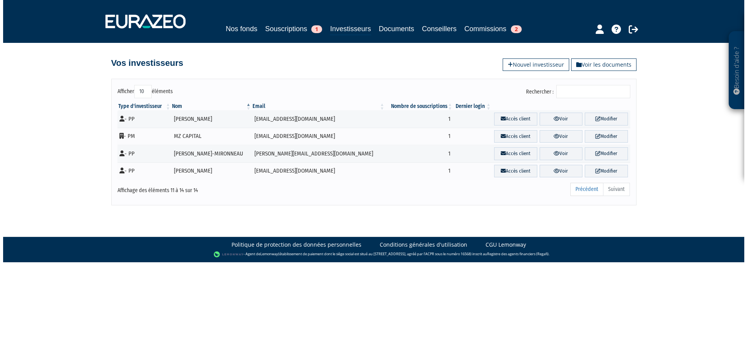
scroll to position [0, 0]
click at [560, 174] on link "Voir" at bounding box center [560, 171] width 43 height 13
click at [569, 154] on link "Voir" at bounding box center [560, 153] width 43 height 13
click at [554, 136] on icon at bounding box center [557, 135] width 6 height 5
click at [553, 122] on link "Voir" at bounding box center [560, 118] width 43 height 13
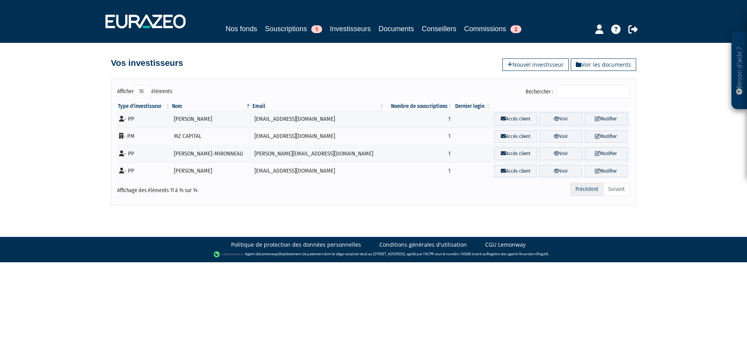
click at [588, 188] on link "Précédent" at bounding box center [587, 189] width 33 height 13
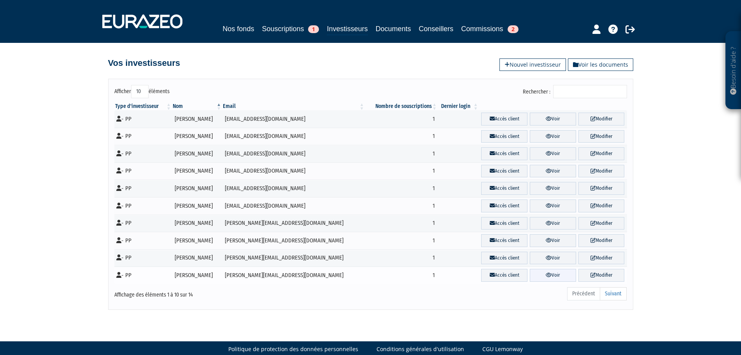
click at [557, 274] on link "Voir" at bounding box center [553, 275] width 46 height 13
click at [547, 258] on link "Voir" at bounding box center [553, 257] width 46 height 13
click at [546, 239] on link "Voir" at bounding box center [553, 240] width 46 height 13
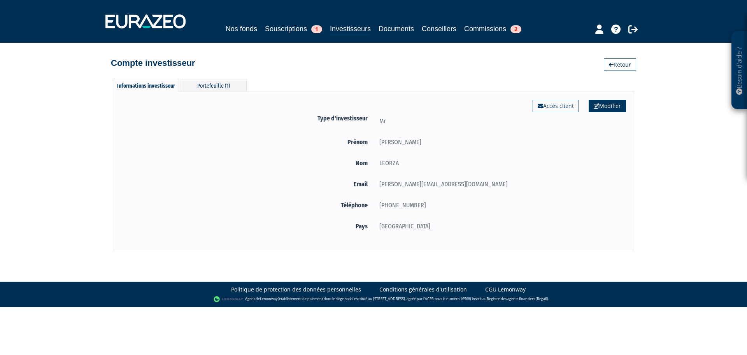
click at [604, 104] on link "Modifier" at bounding box center [607, 106] width 37 height 12
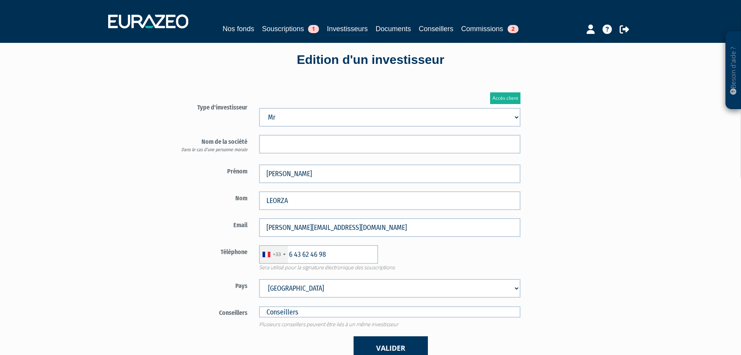
scroll to position [117, 0]
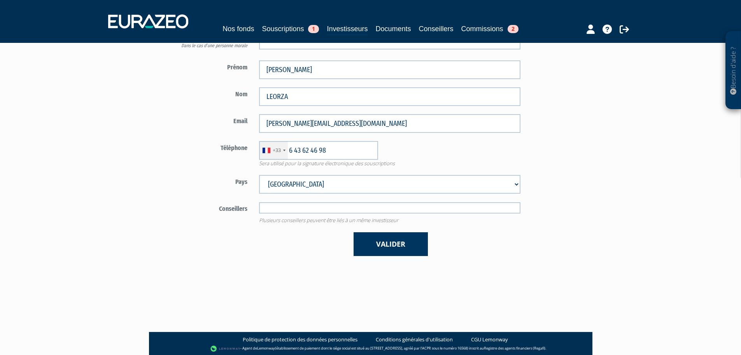
click at [423, 209] on input "text" at bounding box center [390, 207] width 262 height 11
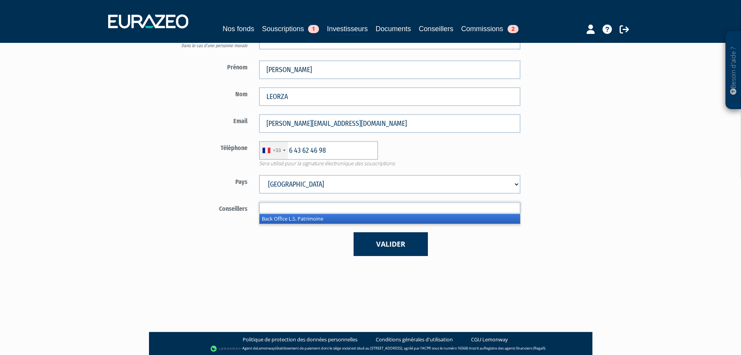
click at [411, 221] on li "Back Office L.S. Patrimoine" at bounding box center [390, 219] width 261 height 10
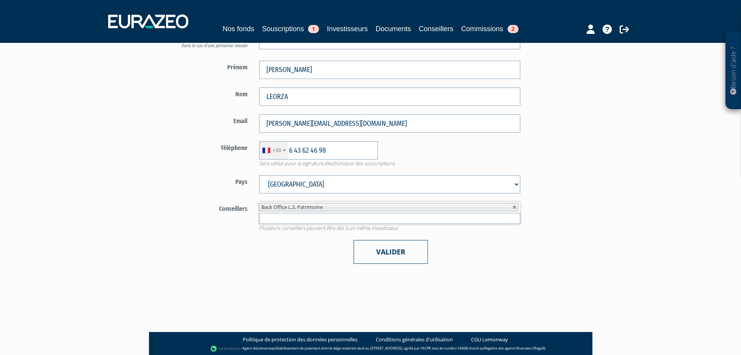
click at [412, 259] on button "Valider" at bounding box center [391, 252] width 74 height 24
